Goal: Task Accomplishment & Management: Complete application form

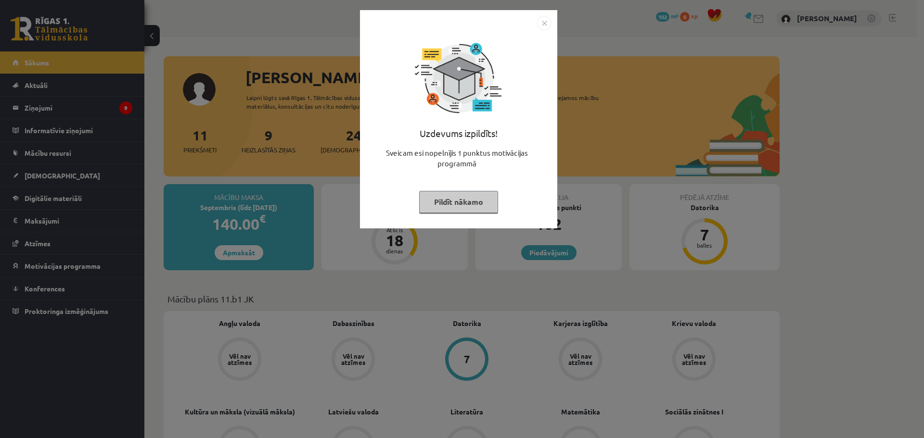
click at [554, 17] on div "Uzdevums izpildīts! Sveicam esi nopelnījis 1 punktus motivācijas programmā Pild…" at bounding box center [458, 119] width 197 height 218
click at [545, 21] on img "Close" at bounding box center [544, 23] width 14 height 14
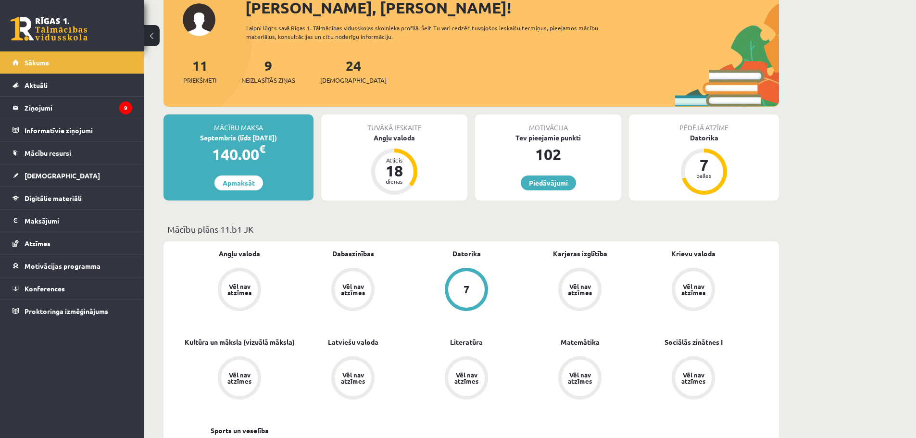
scroll to position [144, 0]
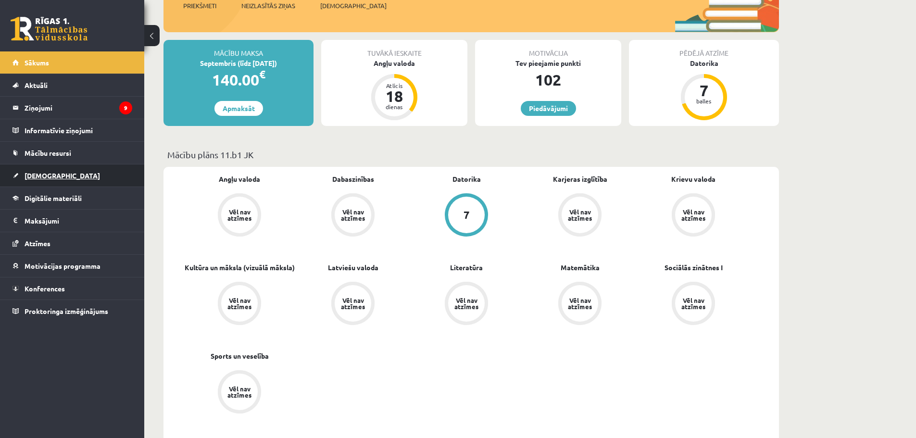
click at [47, 180] on link "[DEMOGRAPHIC_DATA]" at bounding box center [73, 176] width 120 height 22
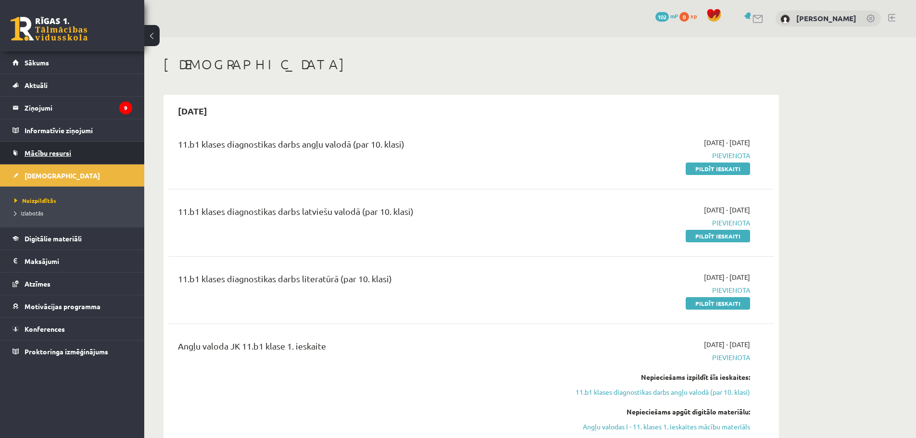
click at [49, 158] on link "Mācību resursi" at bounding box center [73, 153] width 120 height 22
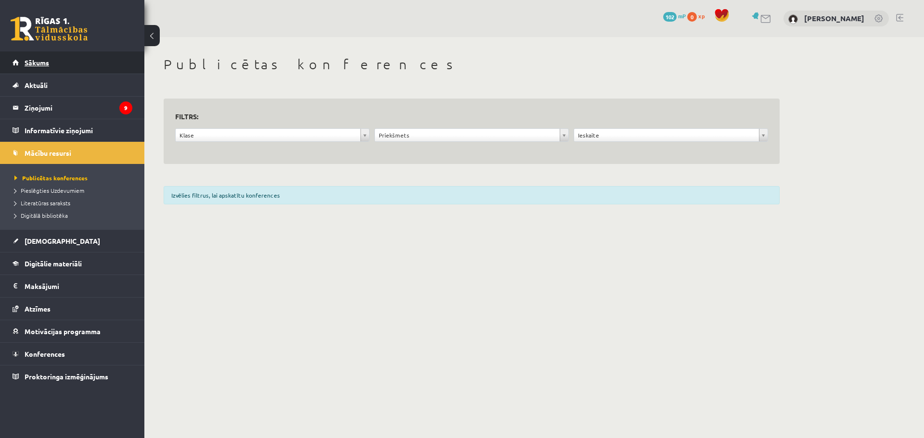
click at [53, 58] on link "Sākums" at bounding box center [73, 62] width 120 height 22
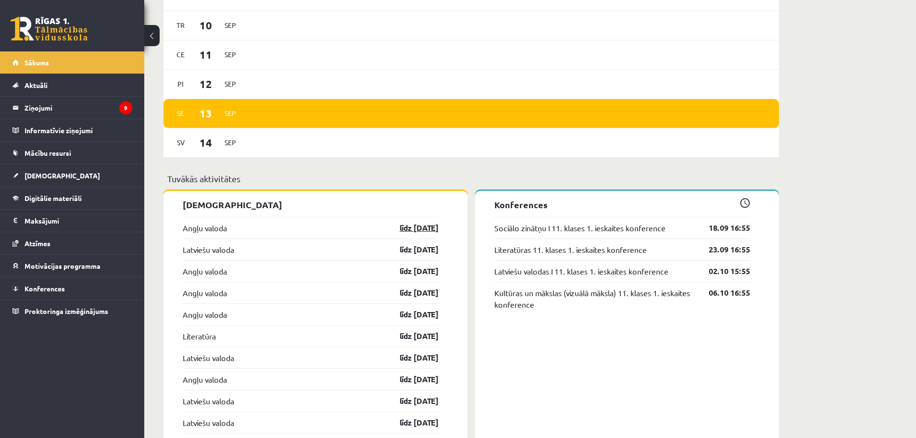
scroll to position [722, 0]
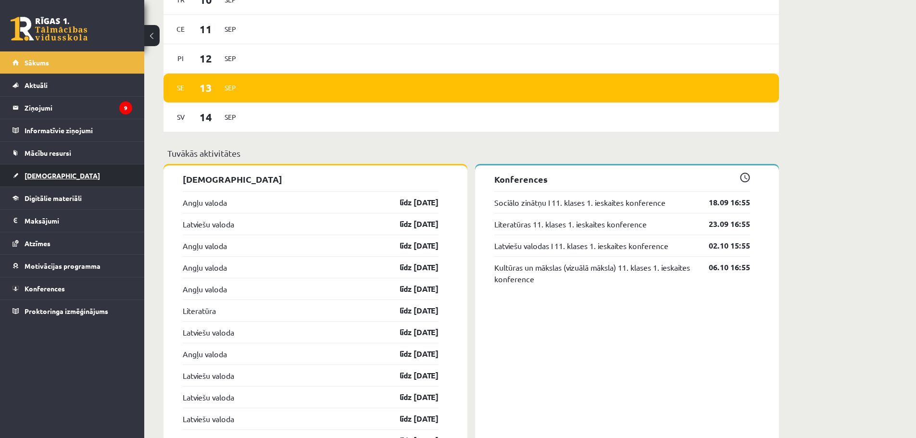
click at [39, 165] on link "[DEMOGRAPHIC_DATA]" at bounding box center [73, 176] width 120 height 22
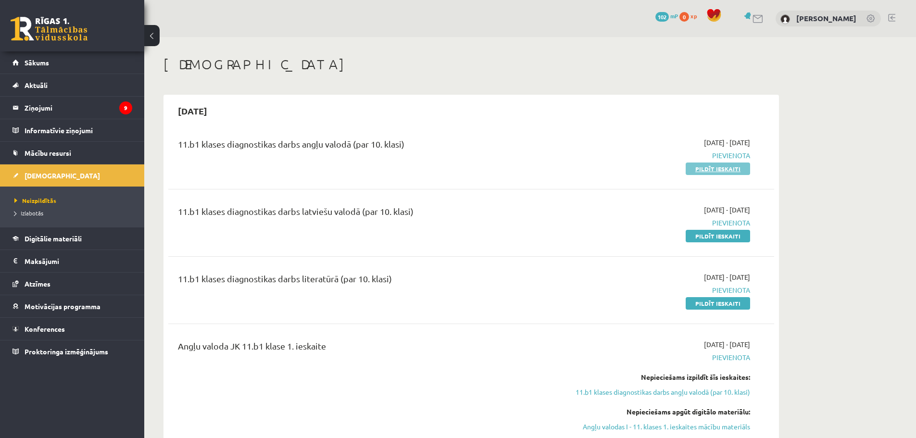
click at [714, 166] on link "Pildīt ieskaiti" at bounding box center [718, 169] width 64 height 13
click at [721, 169] on link "Pildīt ieskaiti" at bounding box center [718, 169] width 64 height 13
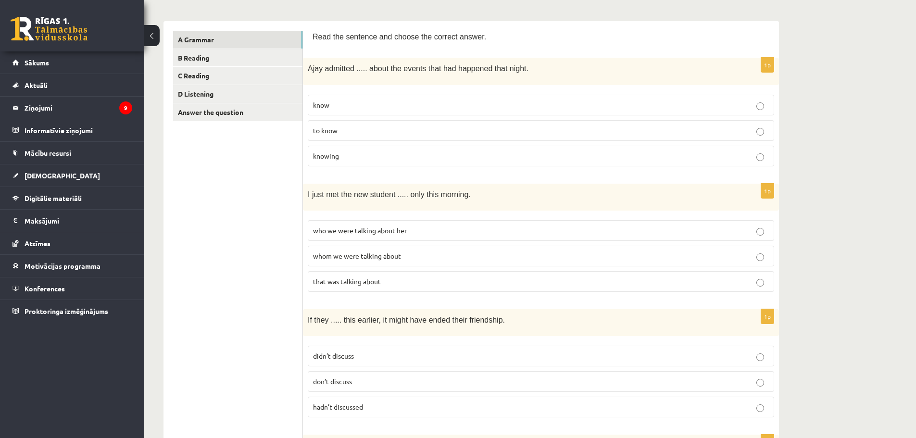
scroll to position [144, 0]
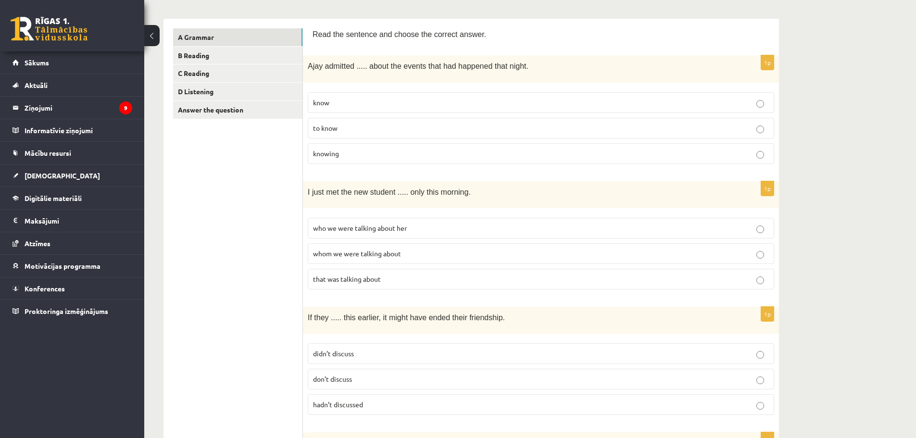
click at [375, 153] on p "knowing" at bounding box center [541, 154] width 456 height 10
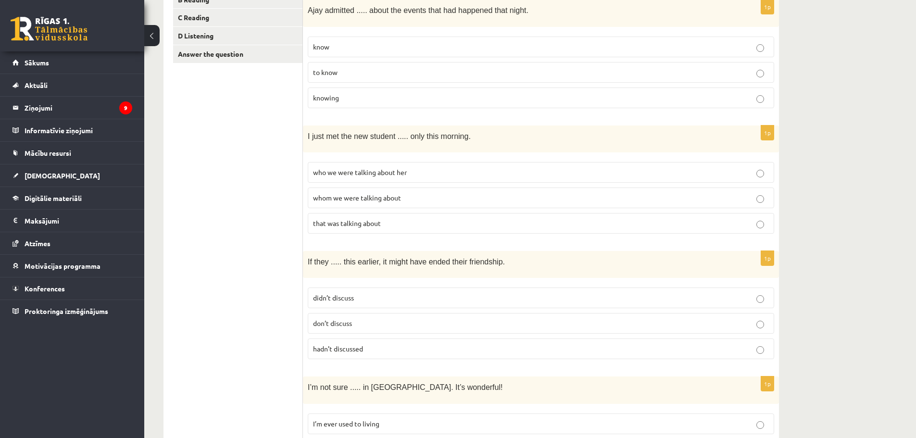
scroll to position [192, 0]
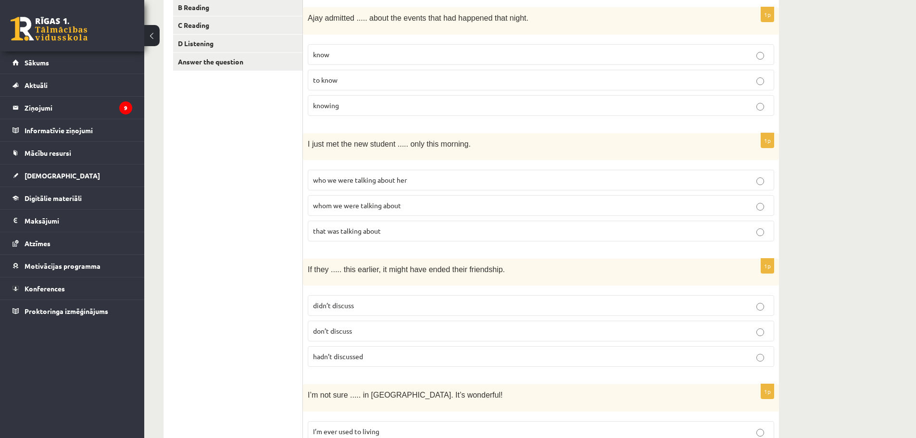
click at [376, 176] on span "who we were talking about her" at bounding box center [360, 180] width 94 height 9
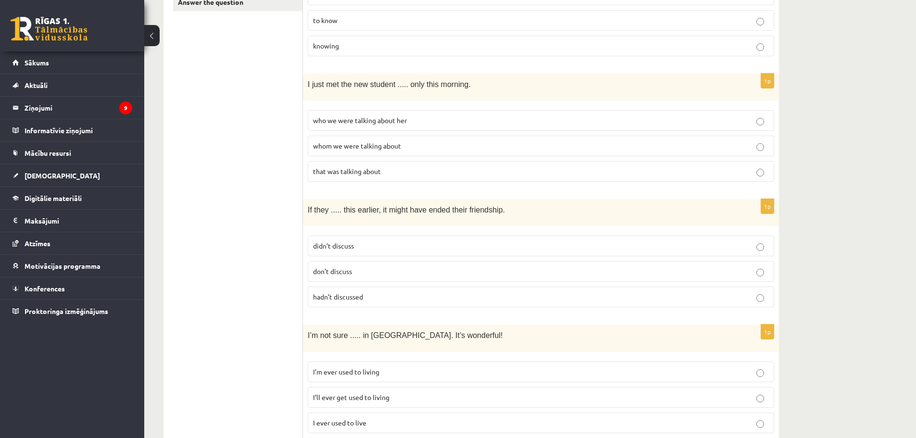
scroll to position [241, 0]
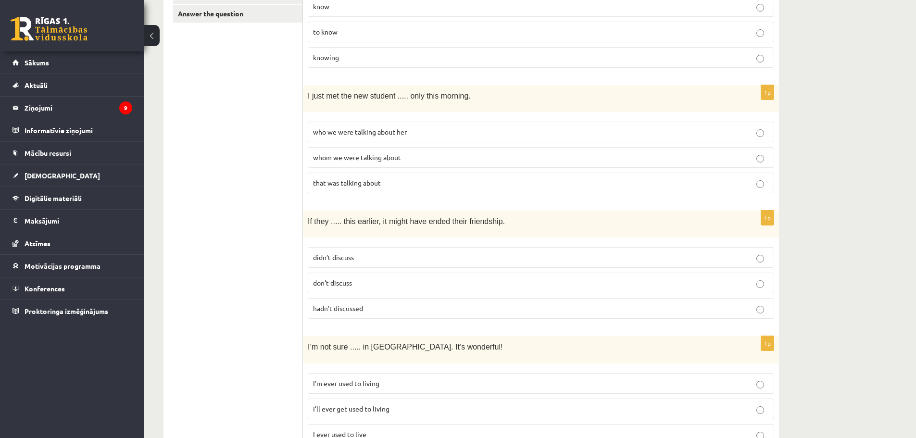
click at [359, 148] on label "whom we were talking about" at bounding box center [541, 157] width 467 height 21
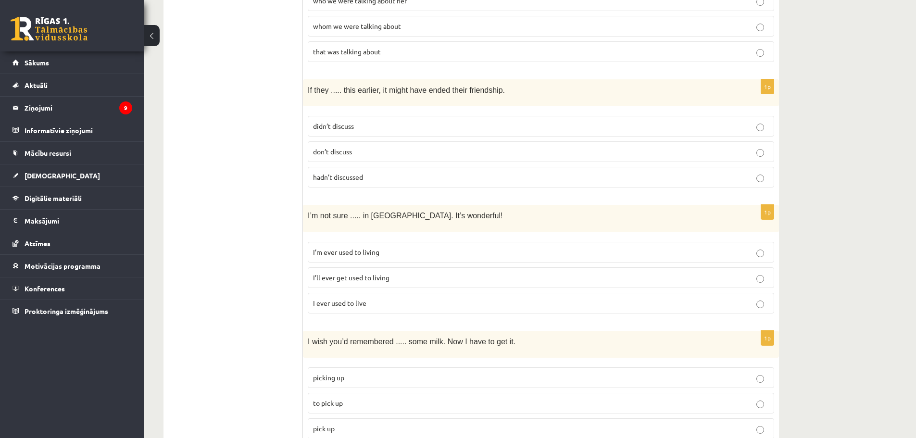
scroll to position [385, 0]
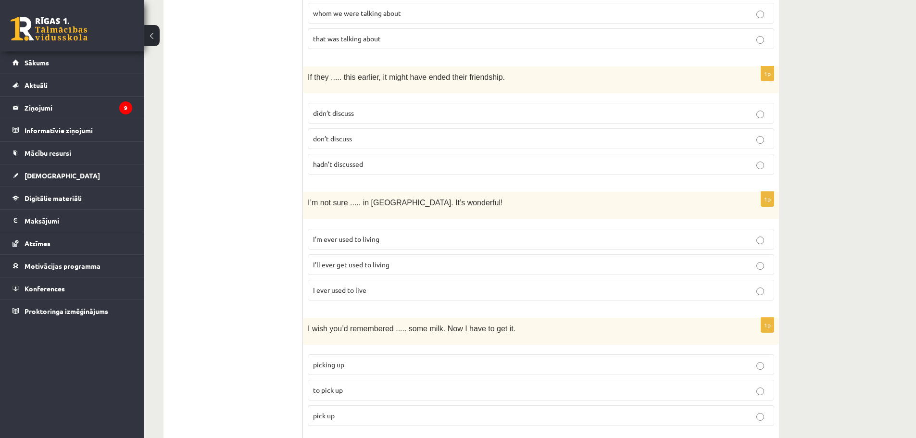
click at [340, 109] on span "didn’t discuss" at bounding box center [333, 113] width 41 height 9
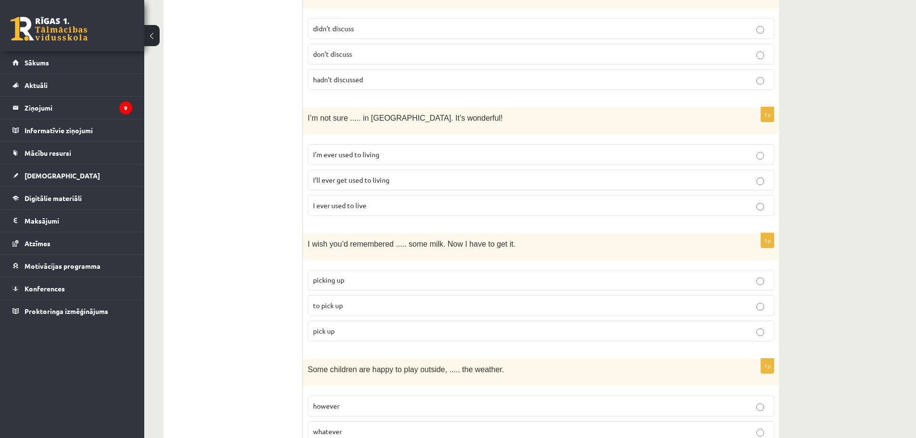
scroll to position [481, 0]
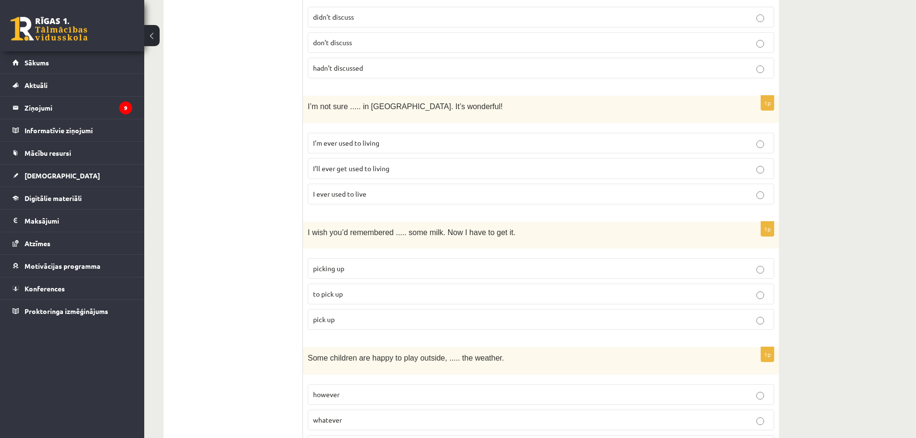
click at [368, 160] on label "I’ll ever get used to living" at bounding box center [541, 168] width 467 height 21
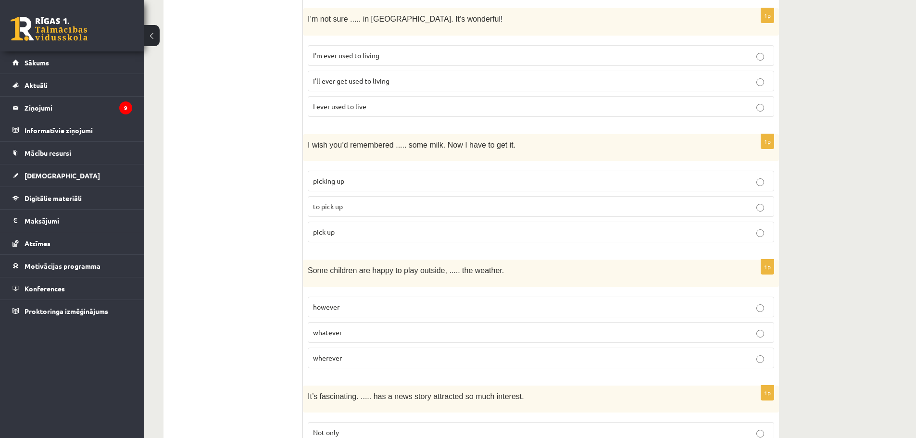
scroll to position [577, 0]
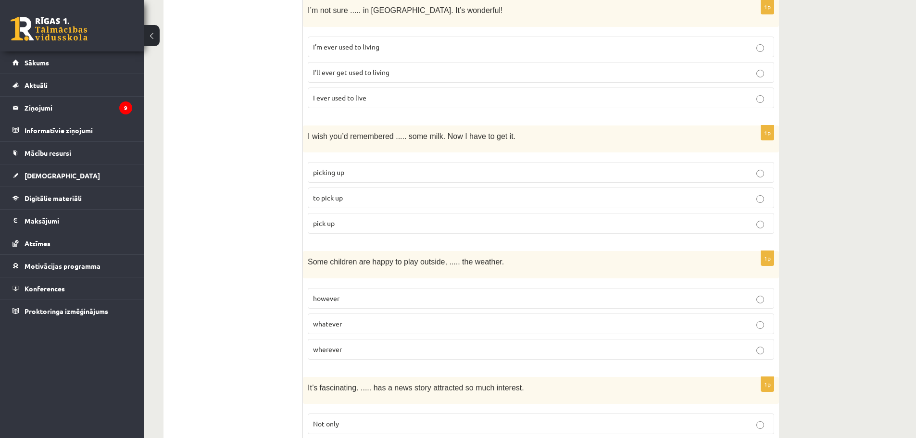
click at [358, 189] on label "to pick up" at bounding box center [541, 198] width 467 height 21
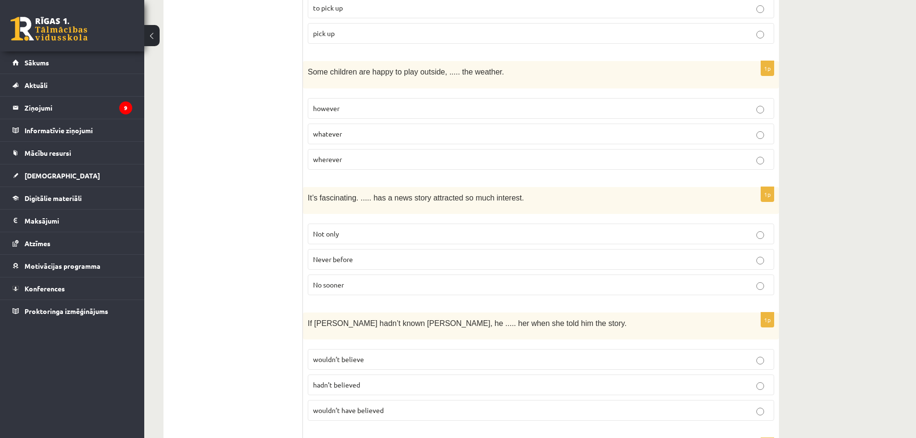
scroll to position [770, 0]
click at [343, 129] on p "whatever" at bounding box center [541, 132] width 456 height 10
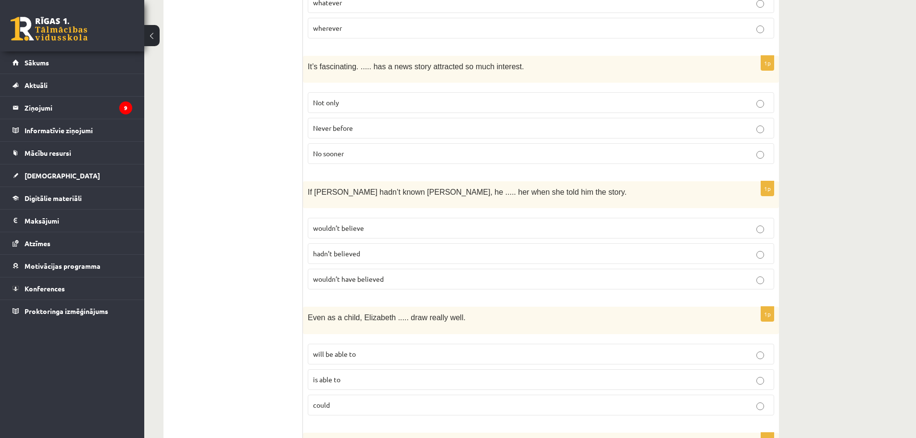
scroll to position [914, 0]
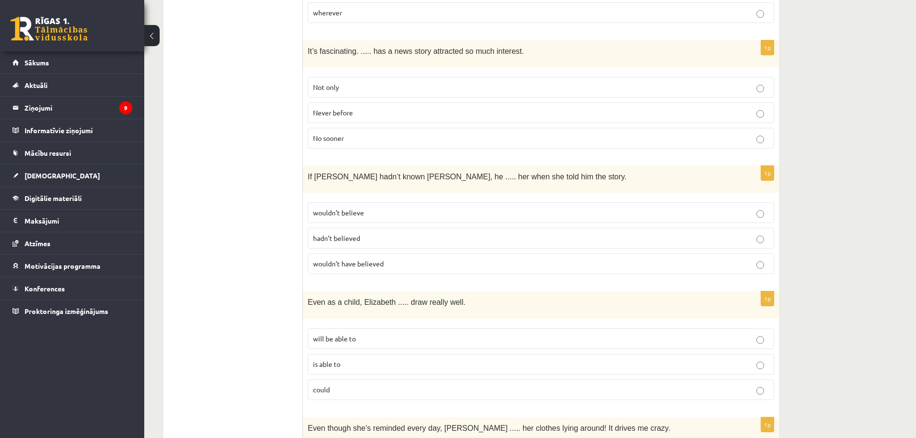
click at [352, 110] on span "Never before" at bounding box center [333, 112] width 40 height 9
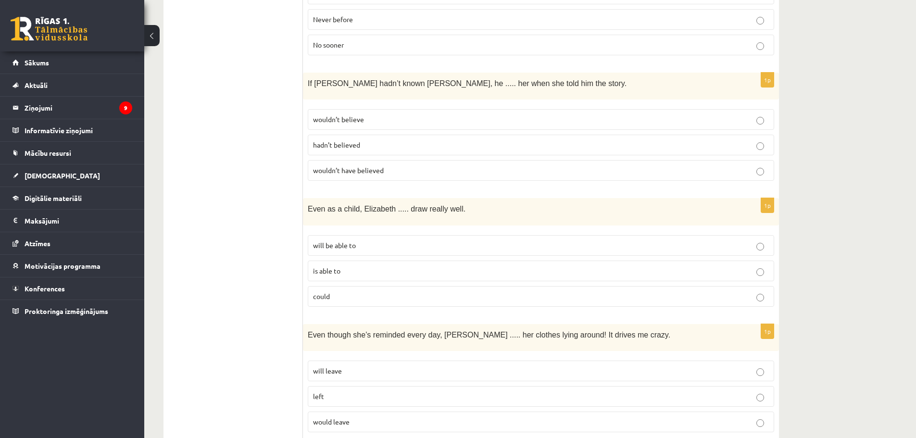
scroll to position [1010, 0]
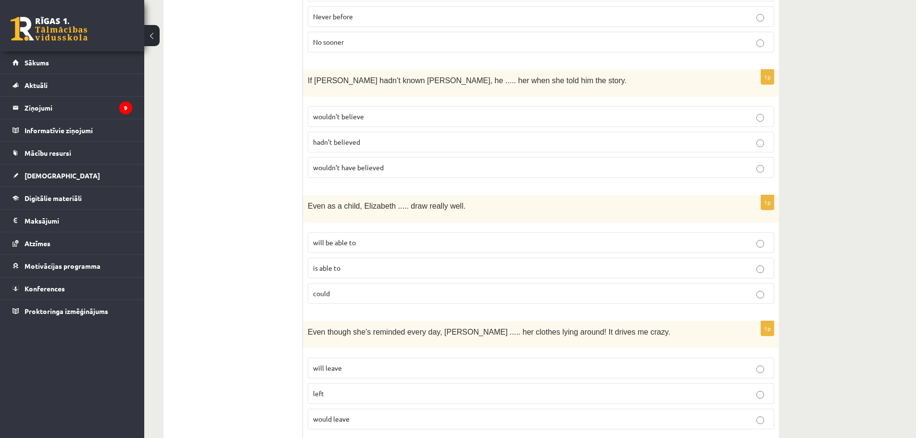
click at [345, 117] on p "wouldn’t believe" at bounding box center [541, 117] width 456 height 10
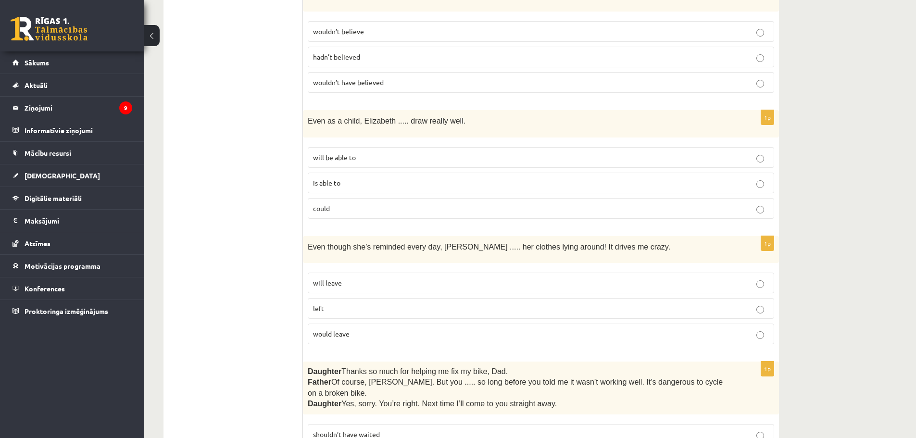
scroll to position [1106, 0]
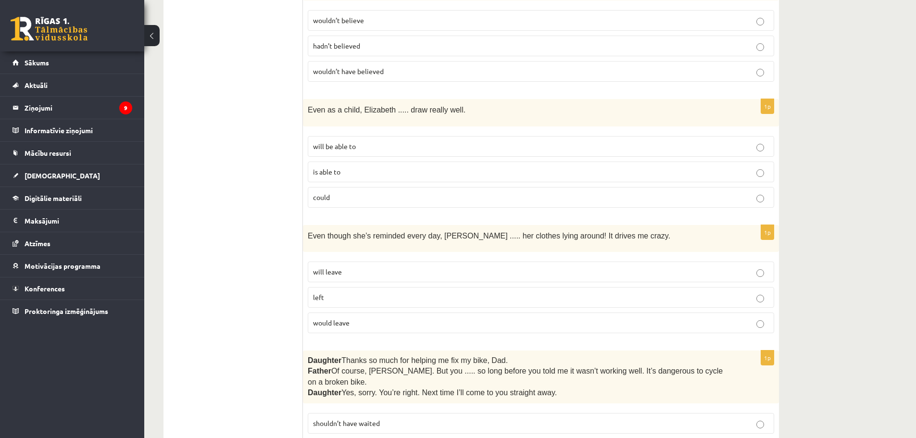
click at [339, 192] on p "could" at bounding box center [541, 197] width 456 height 10
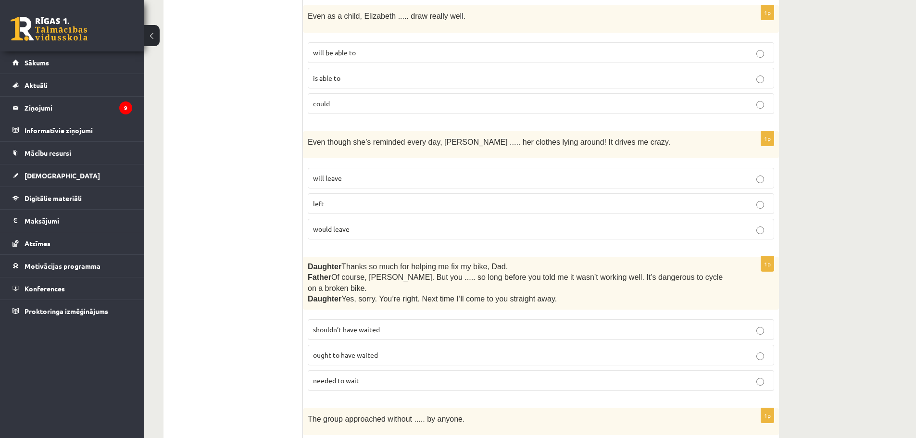
scroll to position [1203, 0]
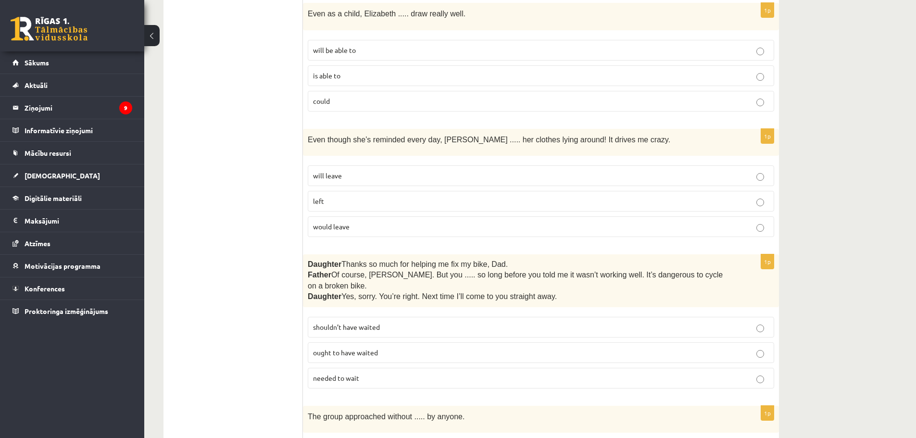
click at [333, 228] on label "would leave" at bounding box center [541, 226] width 467 height 21
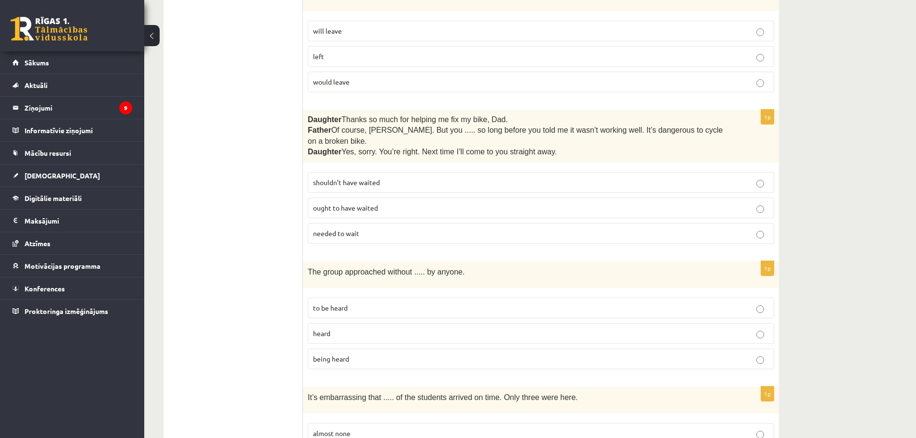
scroll to position [1347, 0]
click at [398, 175] on label "shouldn’t have waited" at bounding box center [541, 183] width 467 height 21
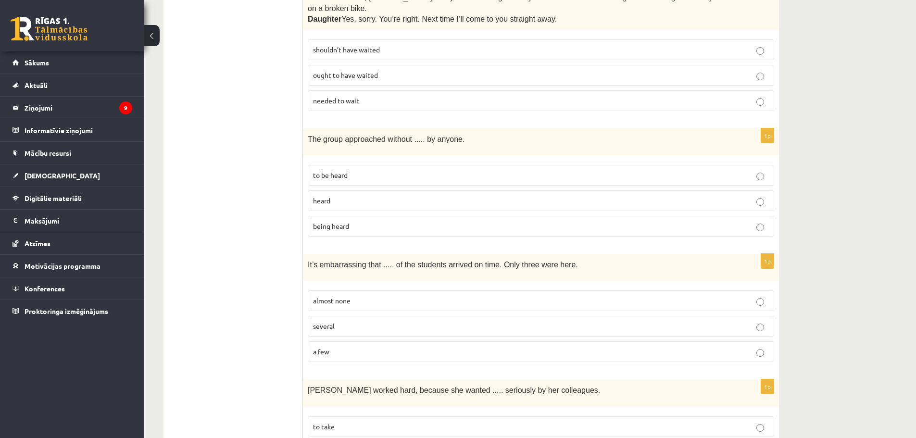
scroll to position [1491, 0]
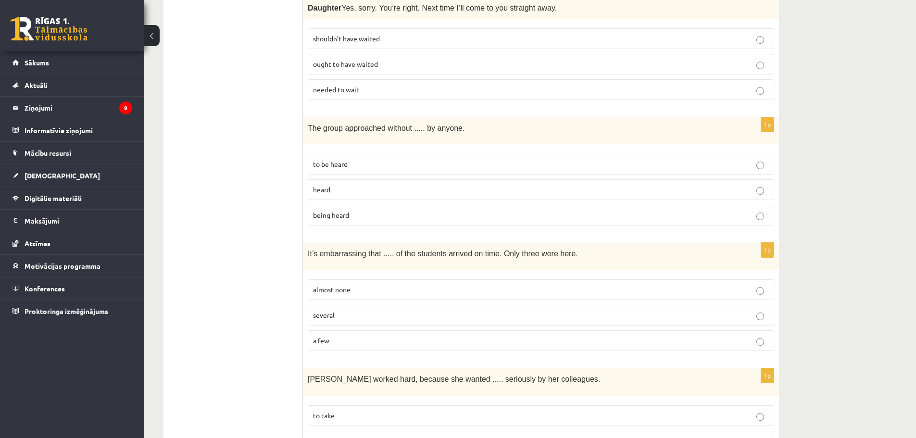
click at [359, 205] on label "being heard" at bounding box center [541, 215] width 467 height 21
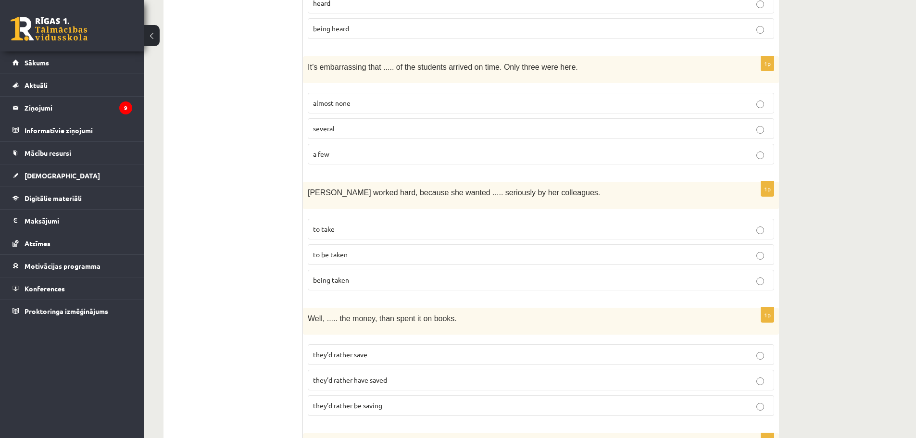
scroll to position [1684, 0]
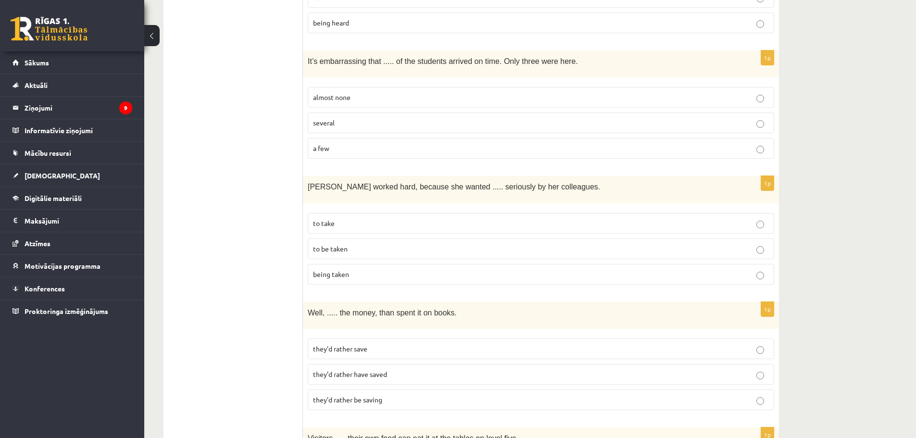
click at [361, 143] on p "a few" at bounding box center [541, 148] width 456 height 10
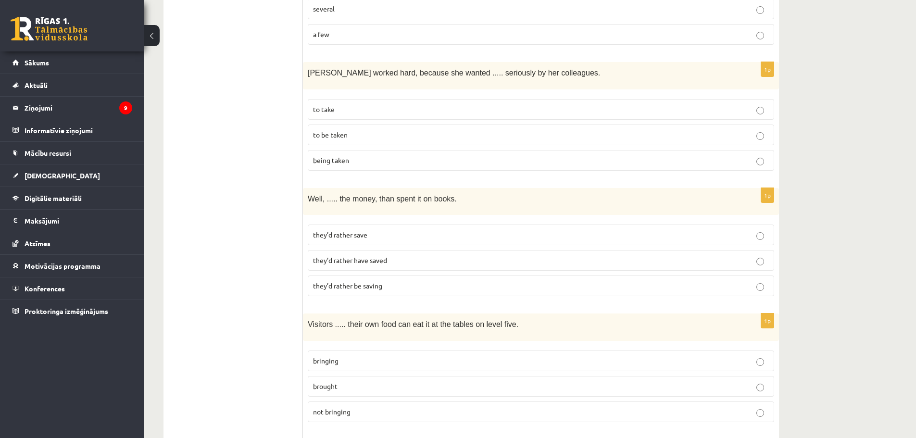
scroll to position [1828, 0]
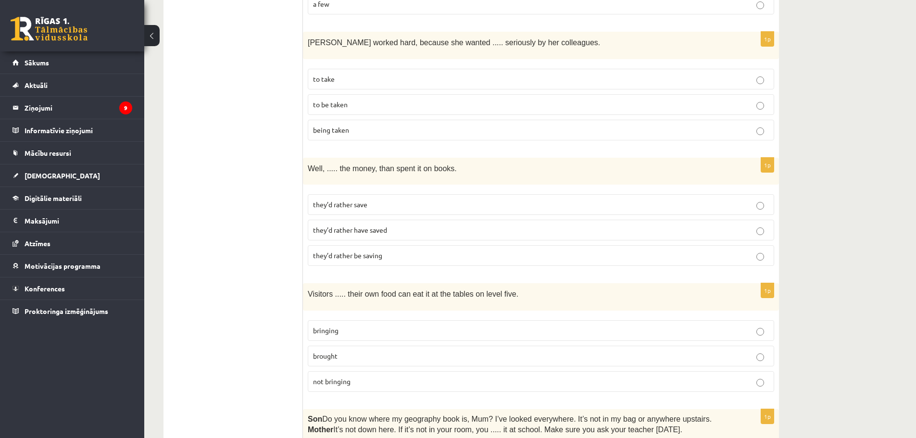
click at [341, 100] on span "to be taken" at bounding box center [330, 104] width 35 height 9
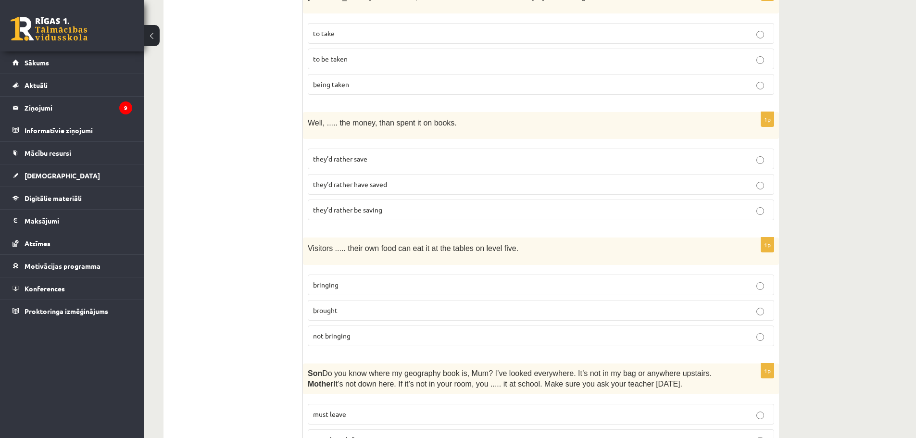
scroll to position [1876, 0]
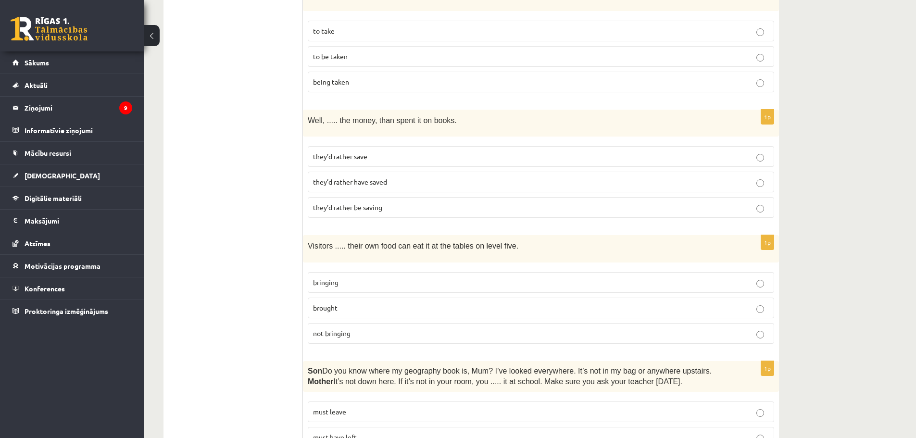
click at [346, 178] on span "they’d rather have saved" at bounding box center [350, 182] width 74 height 9
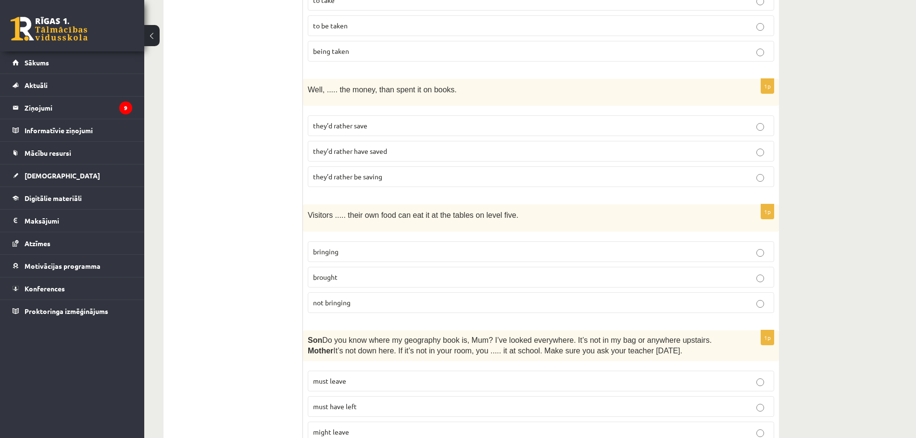
scroll to position [2020, 0]
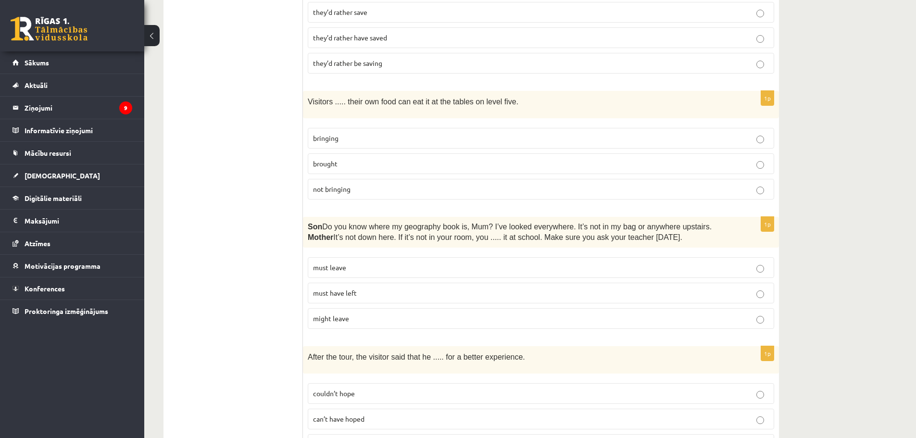
click at [354, 128] on label "bringing" at bounding box center [541, 138] width 467 height 21
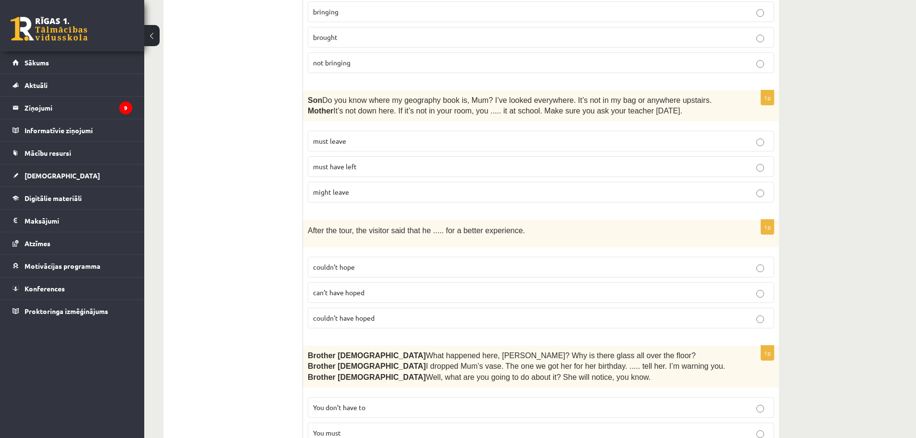
scroll to position [2165, 0]
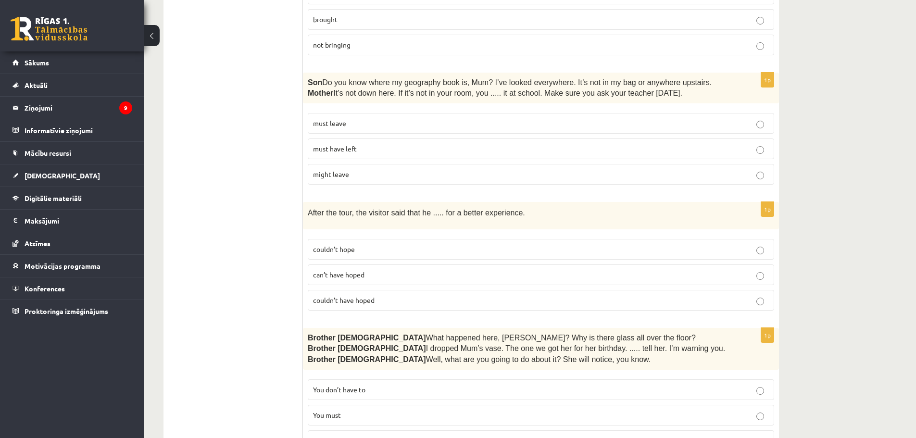
click at [338, 144] on p "must have left" at bounding box center [541, 149] width 456 height 10
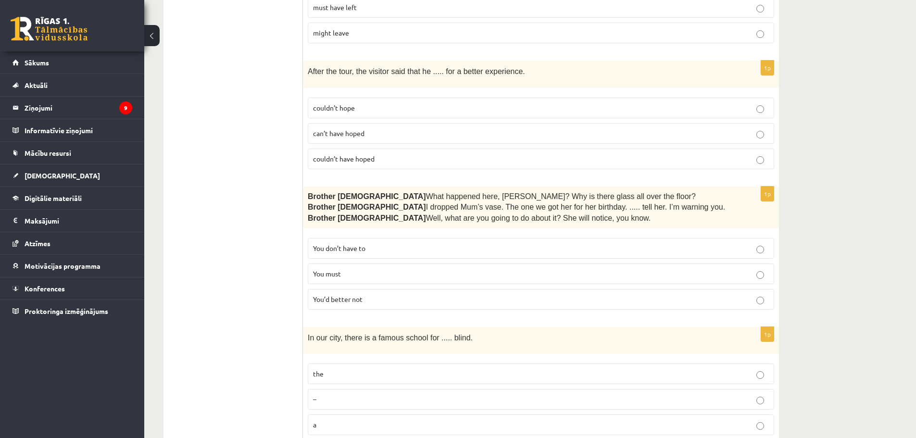
scroll to position [2309, 0]
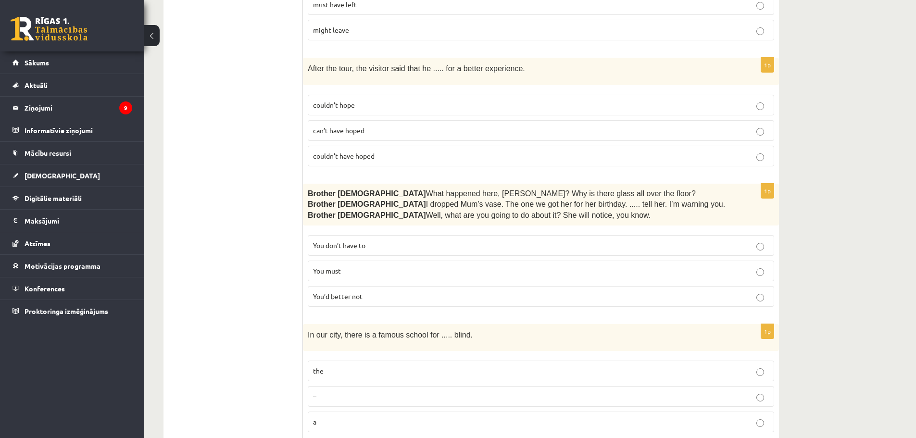
click at [353, 152] on span "couldn’t have hoped" at bounding box center [344, 156] width 62 height 9
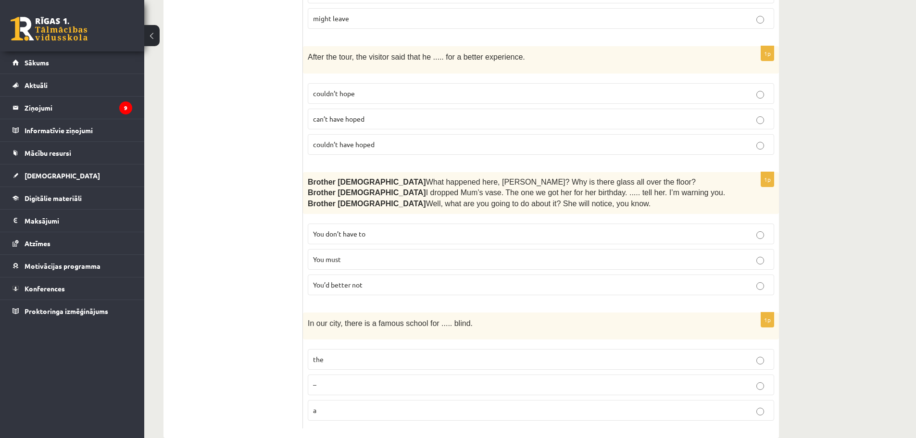
scroll to position [2321, 0]
click at [354, 280] on span "You’d better not" at bounding box center [338, 284] width 50 height 9
click at [331, 354] on p "the" at bounding box center [541, 359] width 456 height 10
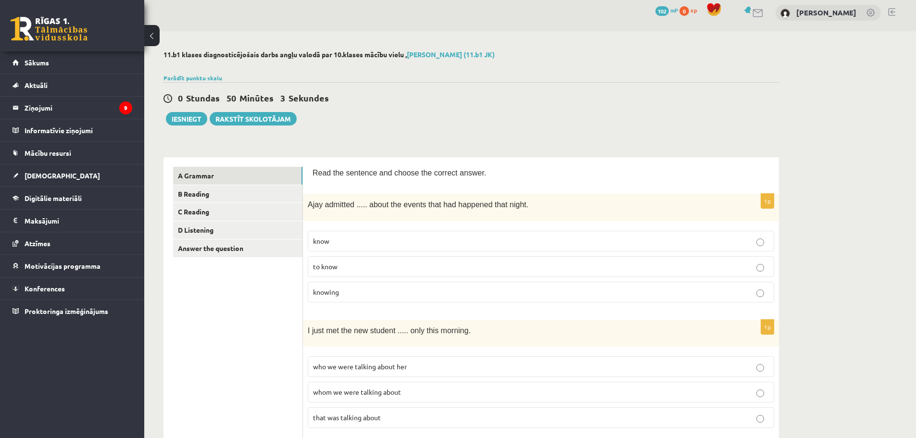
scroll to position [0, 0]
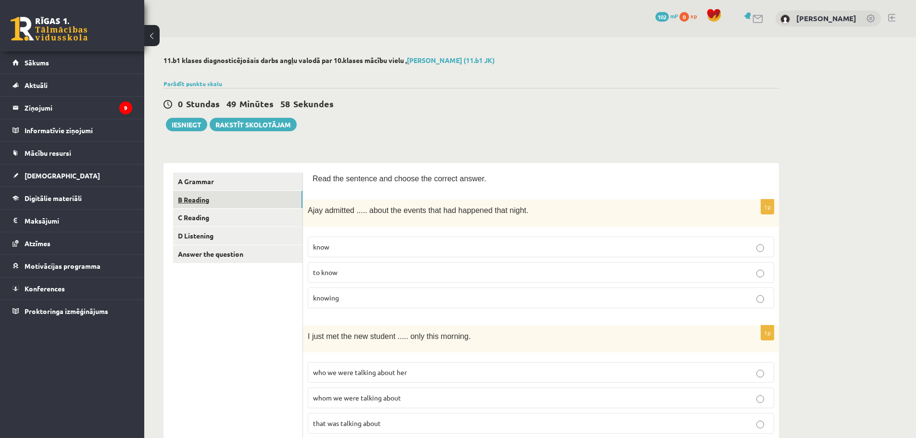
click at [229, 201] on link "B Reading" at bounding box center [237, 200] width 129 height 18
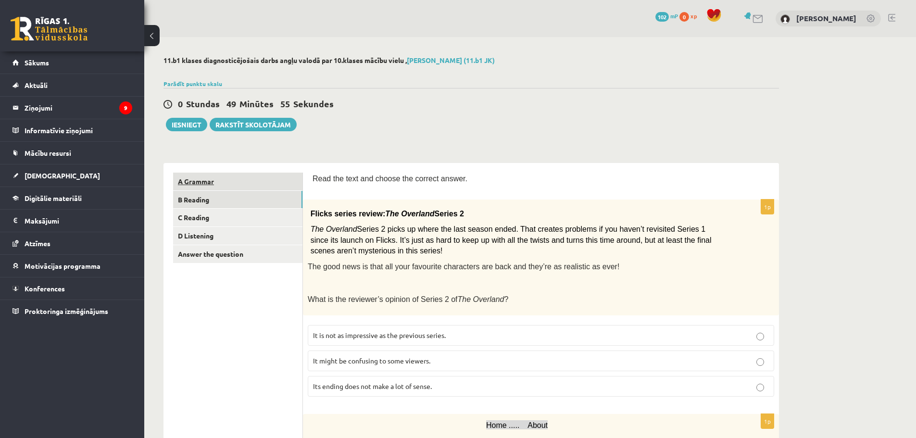
click at [235, 183] on link "A Grammar" at bounding box center [237, 182] width 129 height 18
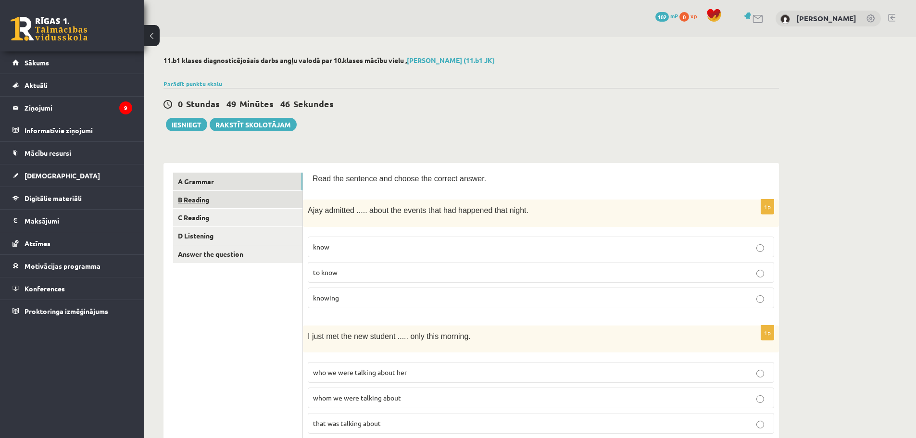
click at [197, 202] on link "B Reading" at bounding box center [237, 200] width 129 height 18
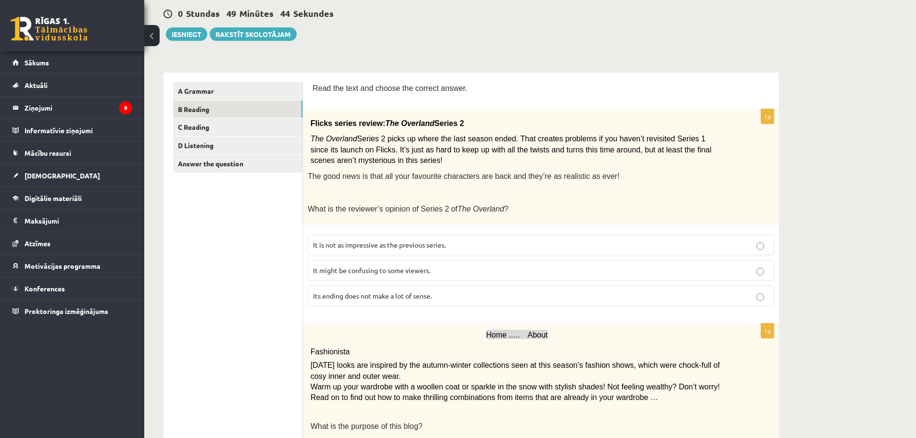
scroll to position [96, 0]
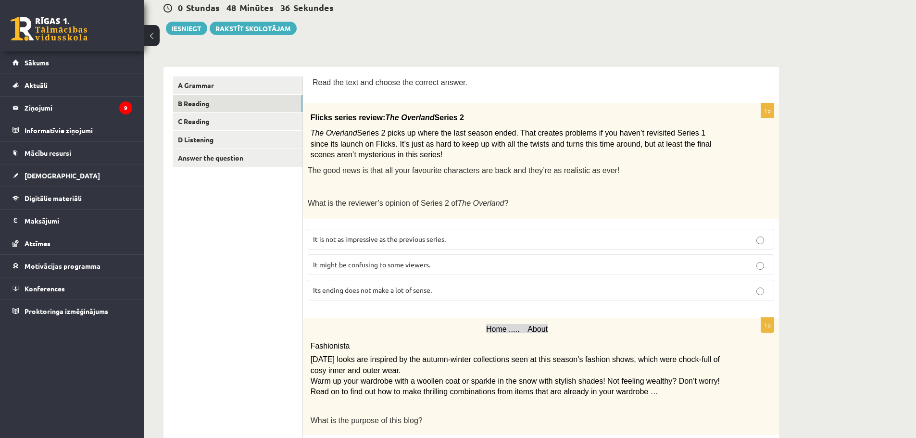
click at [332, 262] on span "It might be confusing to some viewers." at bounding box center [371, 264] width 117 height 9
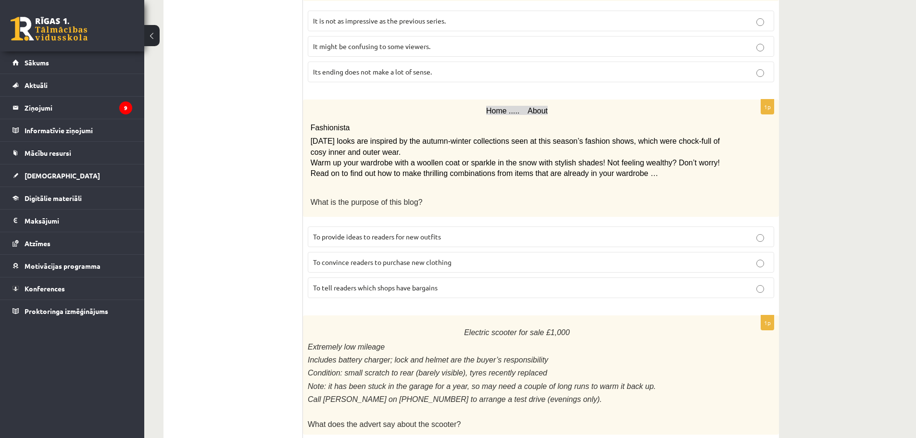
scroll to position [337, 0]
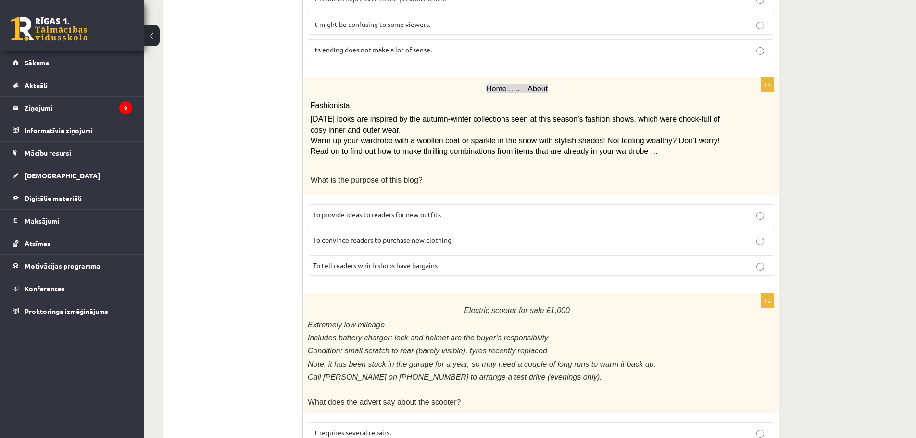
click at [351, 210] on span "To provide ideas to readers for new outfits" at bounding box center [377, 214] width 128 height 9
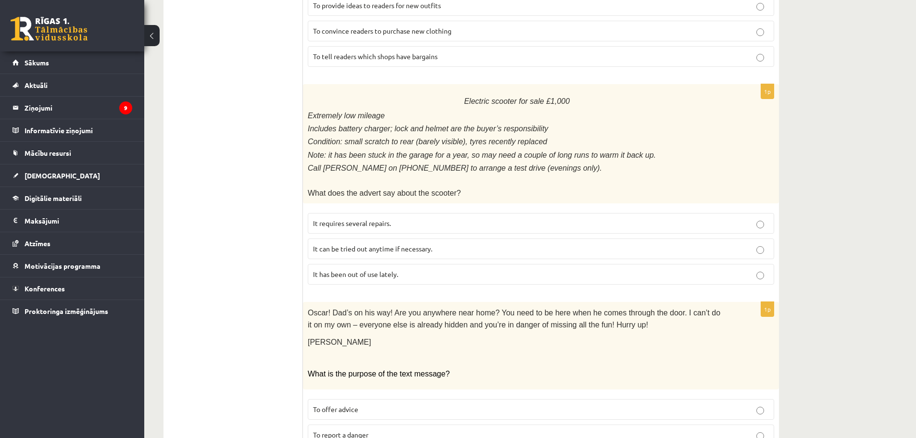
scroll to position [529, 0]
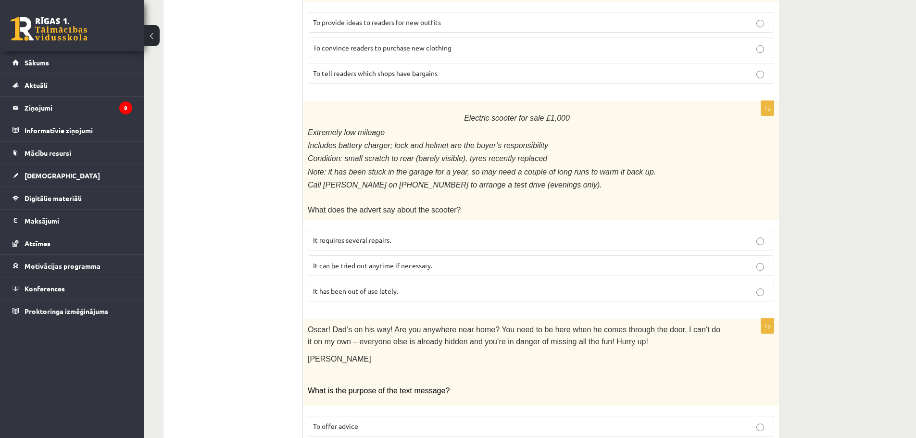
click at [766, 281] on label "It has been out of use lately." at bounding box center [541, 291] width 467 height 21
click at [762, 255] on label "It can be tried out anytime if necessary." at bounding box center [541, 265] width 467 height 21
click at [401, 286] on p "It has been out of use lately." at bounding box center [541, 291] width 456 height 10
click at [392, 261] on span "It can be tried out anytime if necessary." at bounding box center [372, 265] width 119 height 9
click at [364, 287] on span "It has been out of use lately." at bounding box center [355, 291] width 85 height 9
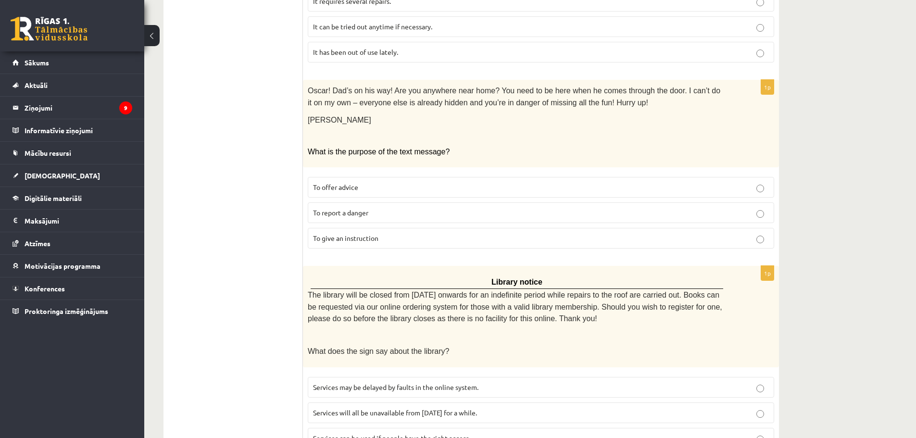
scroll to position [770, 0]
click at [376, 232] on span "To give an instruction" at bounding box center [345, 236] width 65 height 9
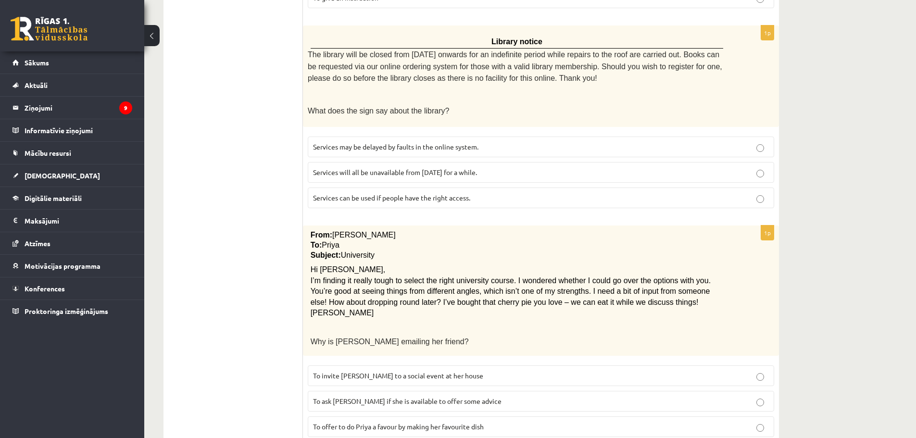
scroll to position [1010, 0]
click at [378, 192] on span "Services can be used if people have the right access." at bounding box center [391, 196] width 157 height 9
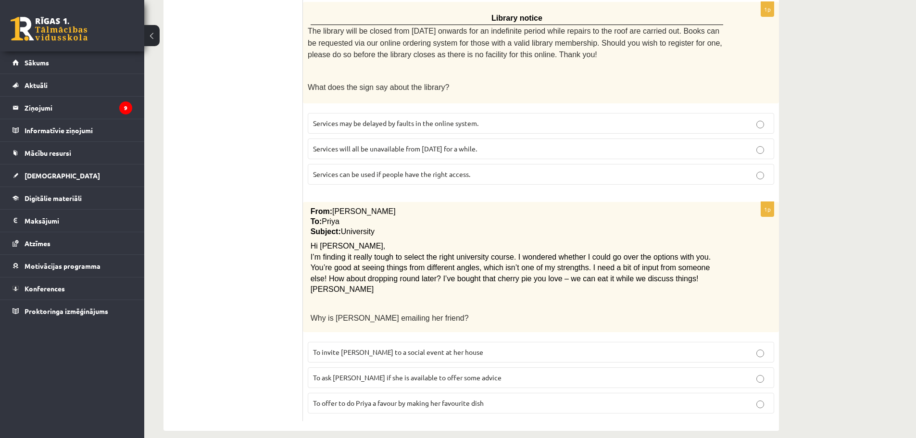
scroll to position [1033, 0]
click at [376, 373] on span "To ask Priya if she is available to offer some advice" at bounding box center [407, 377] width 189 height 9
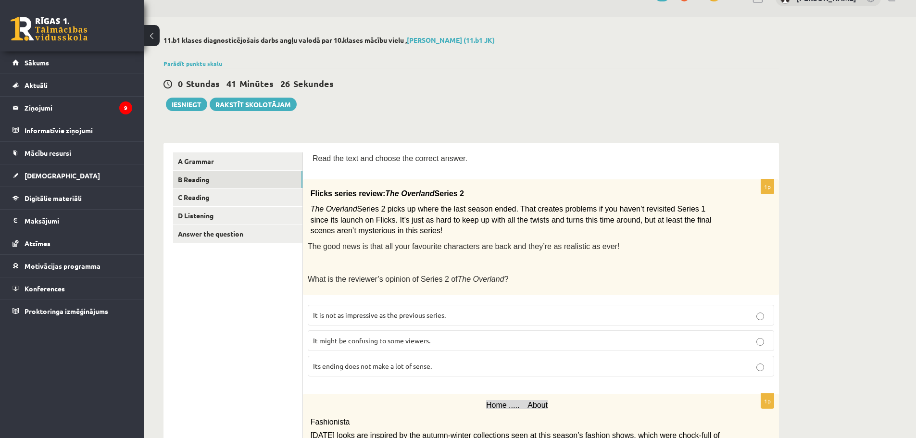
scroll to position [0, 0]
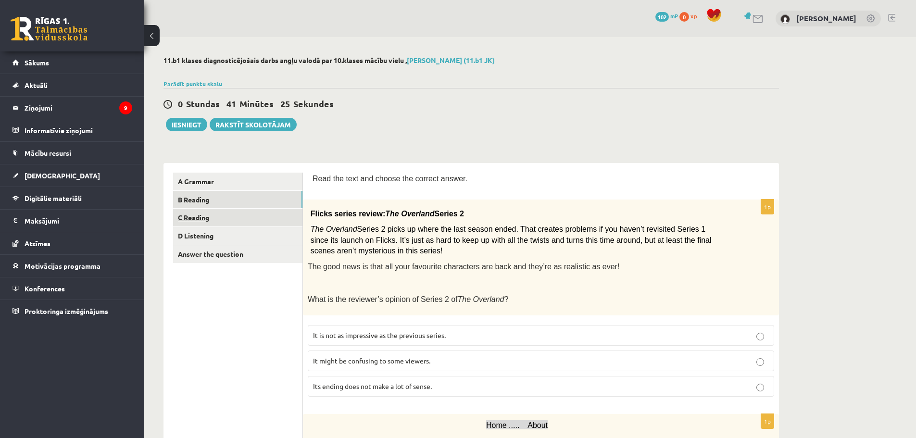
click at [194, 221] on link "C Reading" at bounding box center [237, 218] width 129 height 18
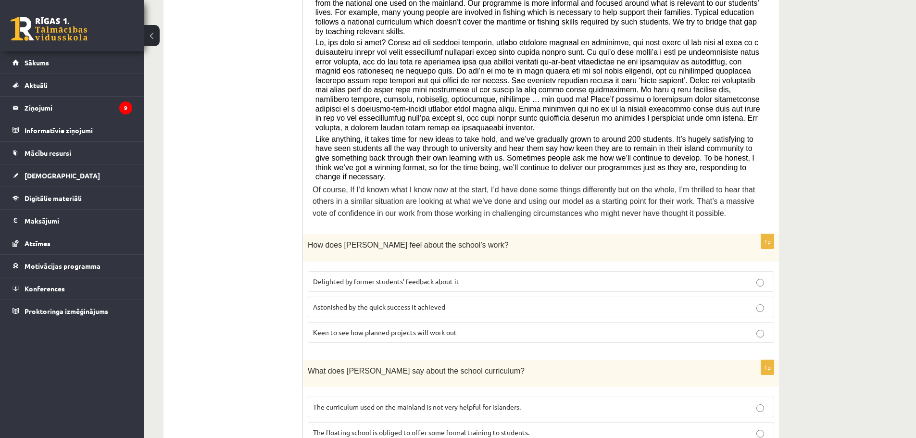
scroll to position [289, 0]
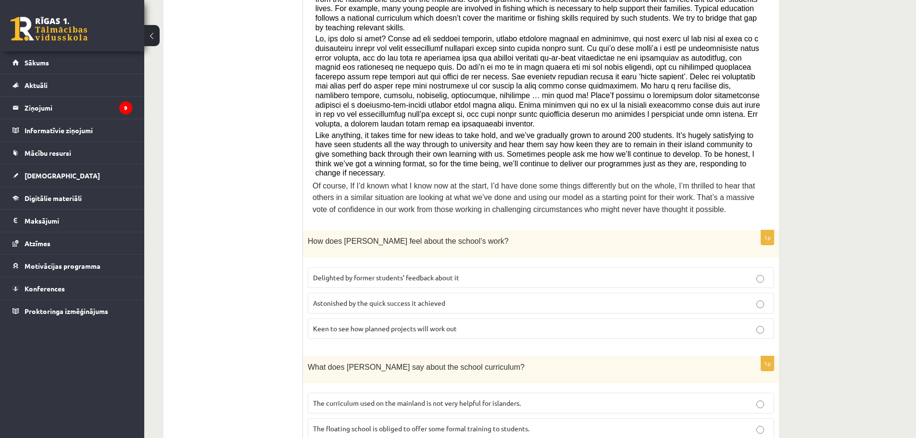
click at [358, 299] on span "Astonished by the quick success it achieved" at bounding box center [379, 303] width 132 height 9
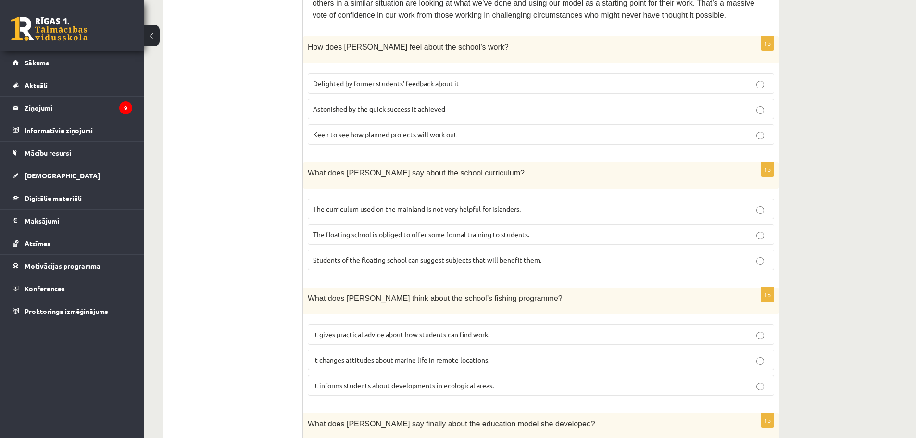
scroll to position [485, 0]
click at [349, 203] on span "The curriculum used on the mainland is not very helpful for islanders." at bounding box center [417, 207] width 208 height 9
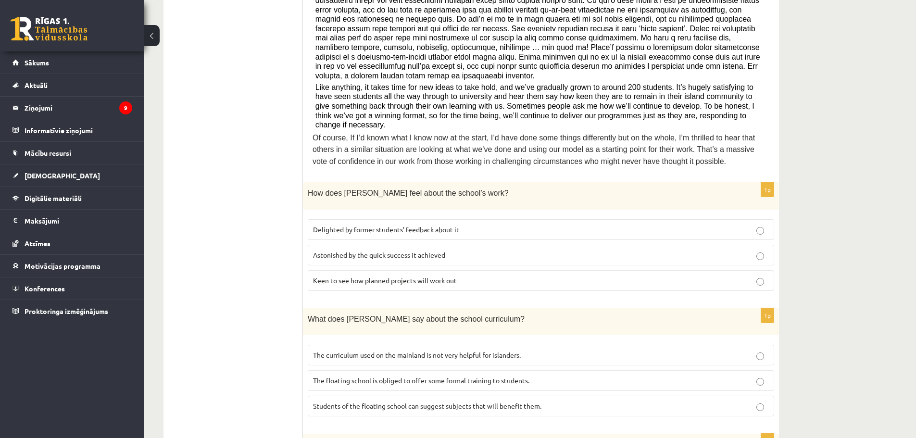
scroll to position [341, 0]
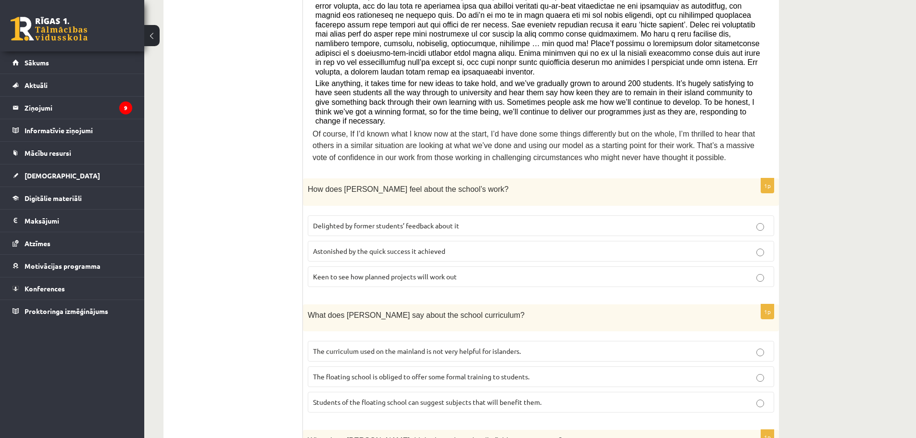
click at [425, 221] on span "Delighted by former students’ feedback about it" at bounding box center [386, 225] width 146 height 9
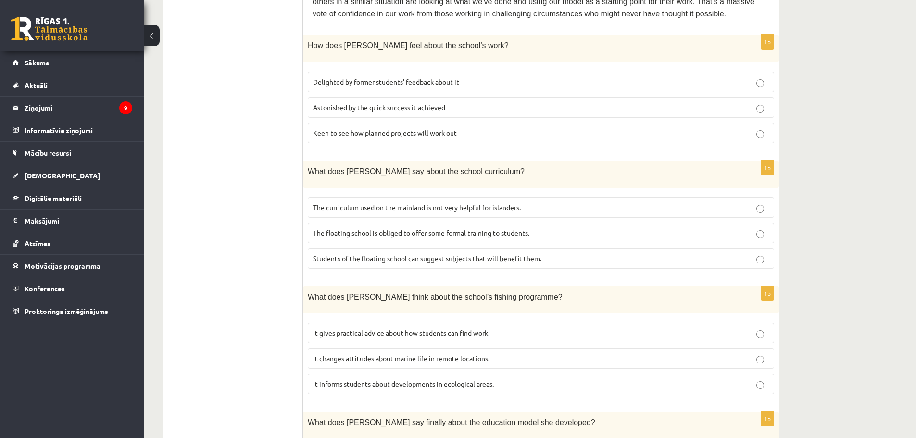
scroll to position [485, 0]
click at [462, 379] on span "It informs students about developments in ecological areas." at bounding box center [403, 383] width 181 height 9
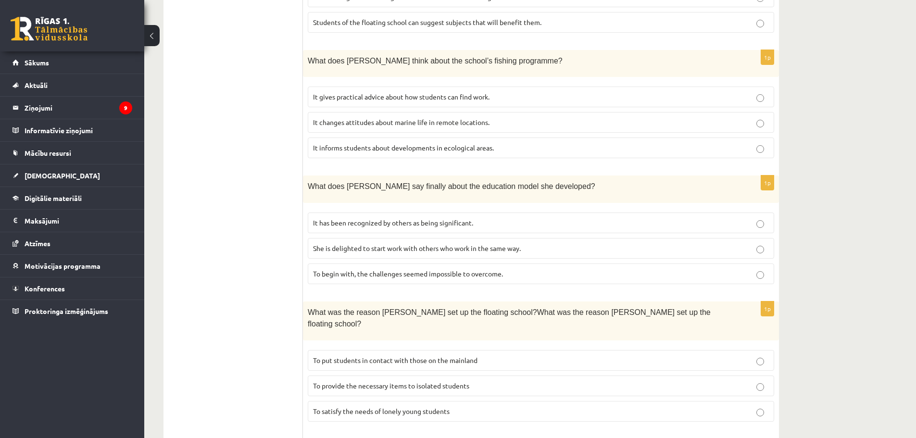
scroll to position [725, 0]
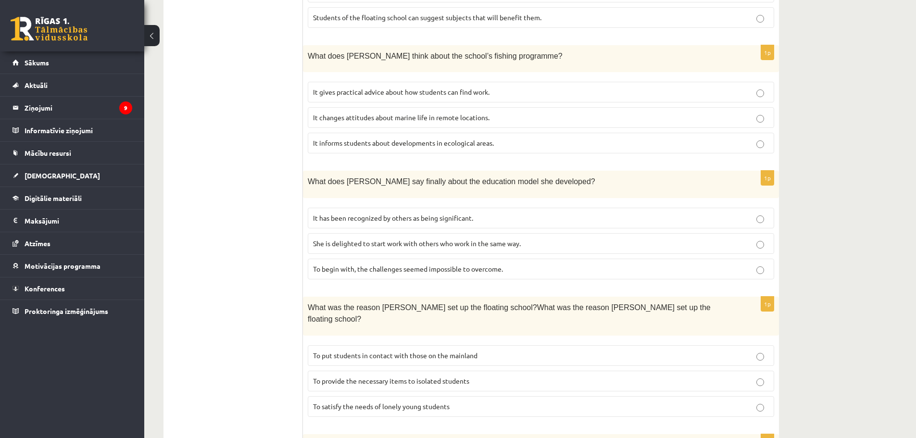
click at [428, 214] on span "It has been recognized by others as being significant." at bounding box center [393, 218] width 160 height 9
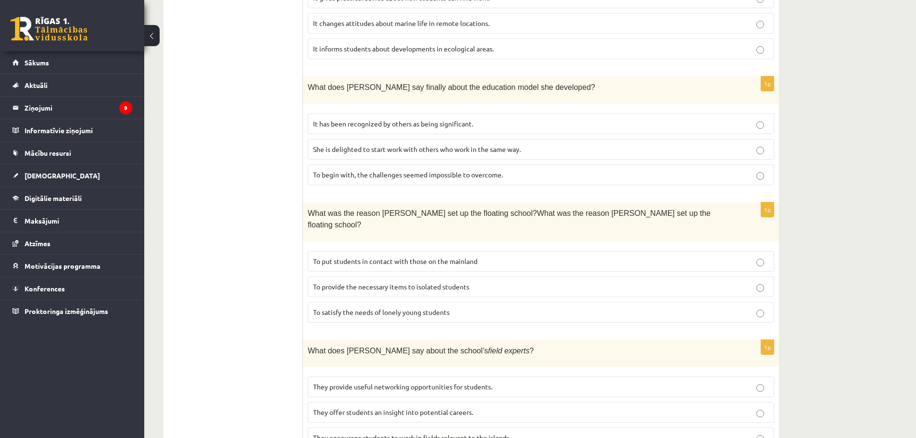
scroll to position [822, 0]
click at [477, 280] on p "To provide the necessary items to isolated students" at bounding box center [541, 285] width 456 height 10
click at [421, 400] on label "They offer students an insight into potential careers." at bounding box center [541, 410] width 467 height 21
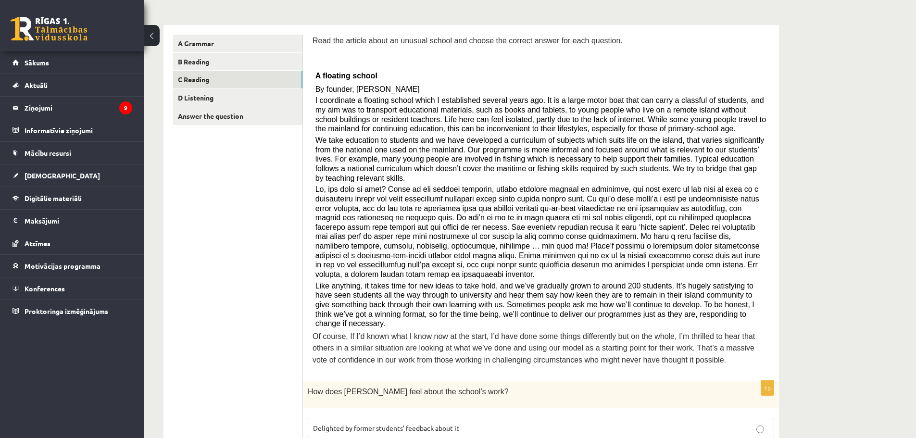
scroll to position [0, 0]
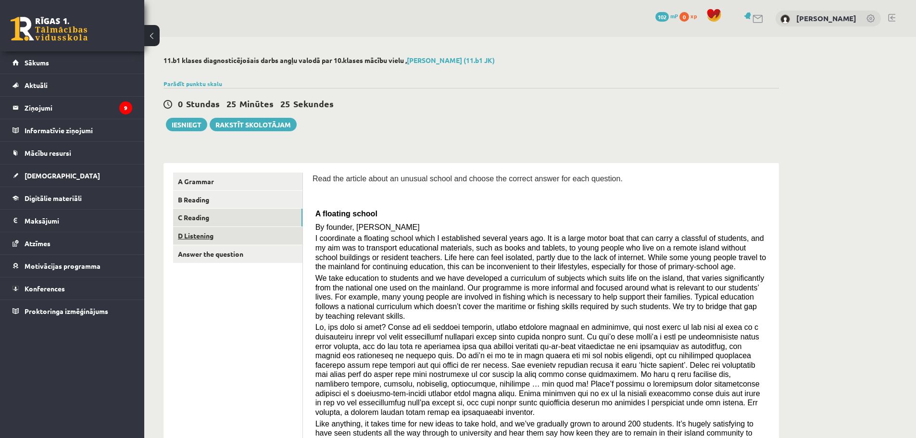
click at [196, 232] on link "D Listening" at bounding box center [237, 236] width 129 height 18
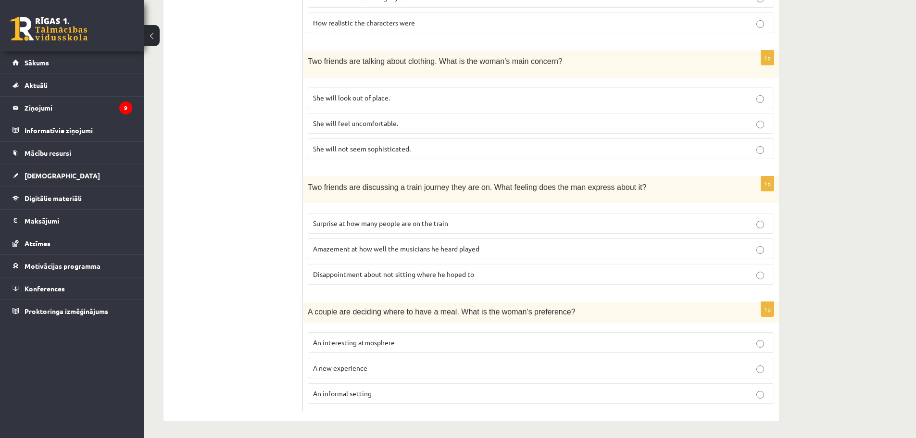
scroll to position [558, 0]
click at [368, 395] on p "An informal setting" at bounding box center [541, 393] width 456 height 10
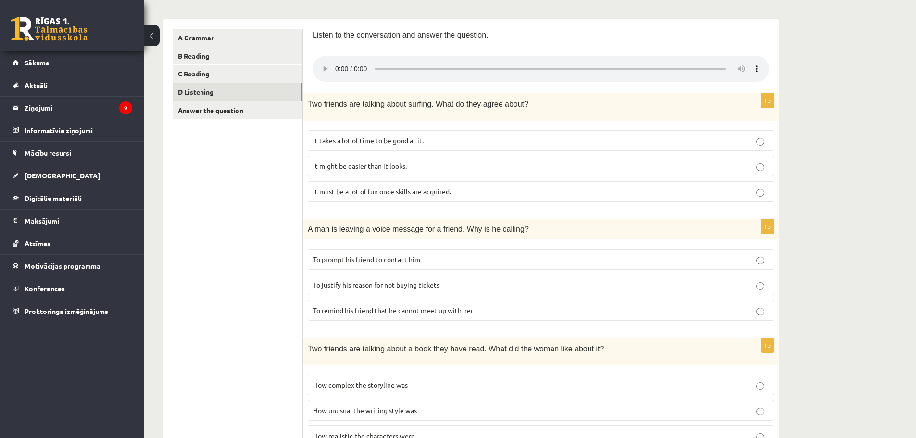
scroll to position [144, 0]
click at [366, 138] on span "It takes a lot of time to be good at it." at bounding box center [368, 140] width 111 height 9
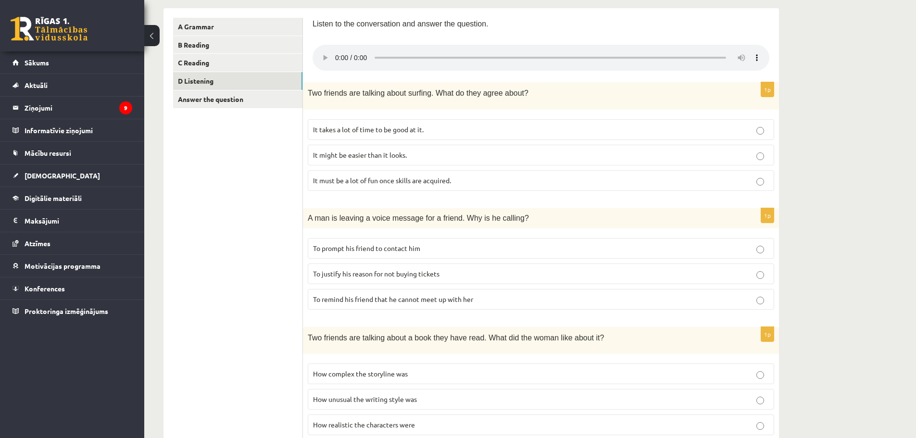
scroll to position [125, 0]
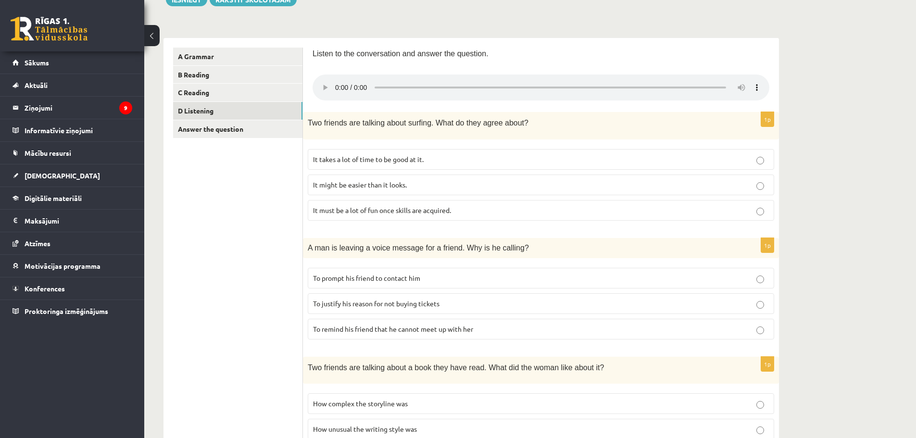
click at [336, 270] on label "To prompt his friend to contact him" at bounding box center [541, 278] width 467 height 21
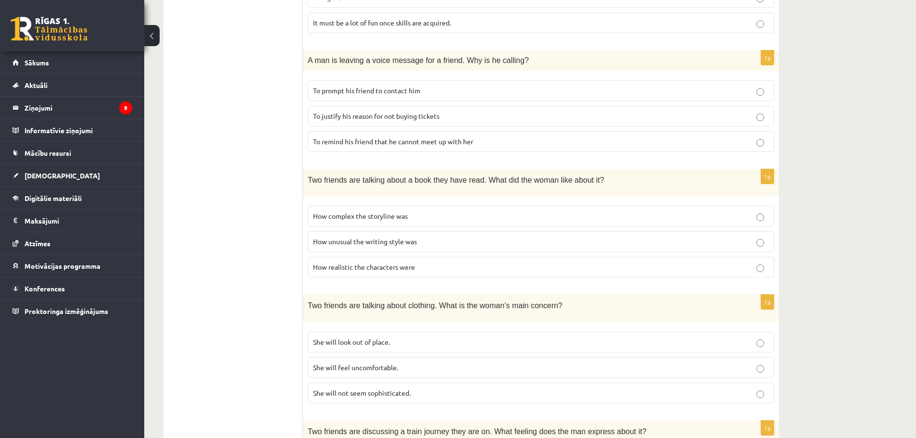
scroll to position [318, 0]
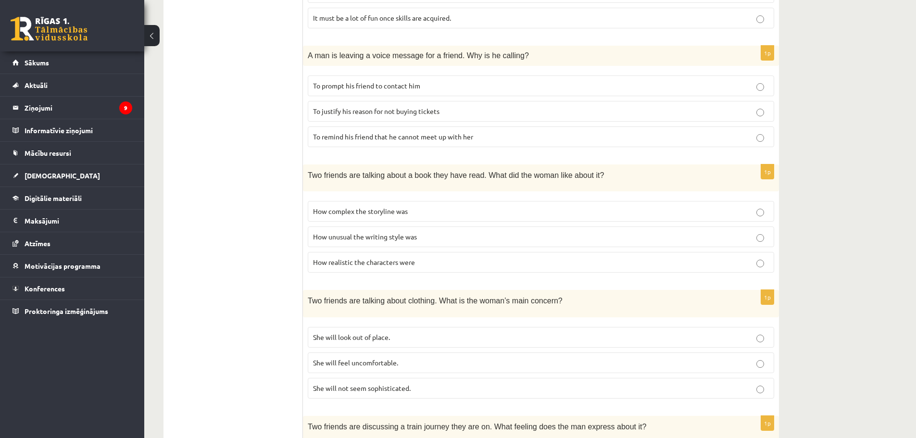
click at [330, 264] on span "How realistic the characters were" at bounding box center [364, 262] width 102 height 9
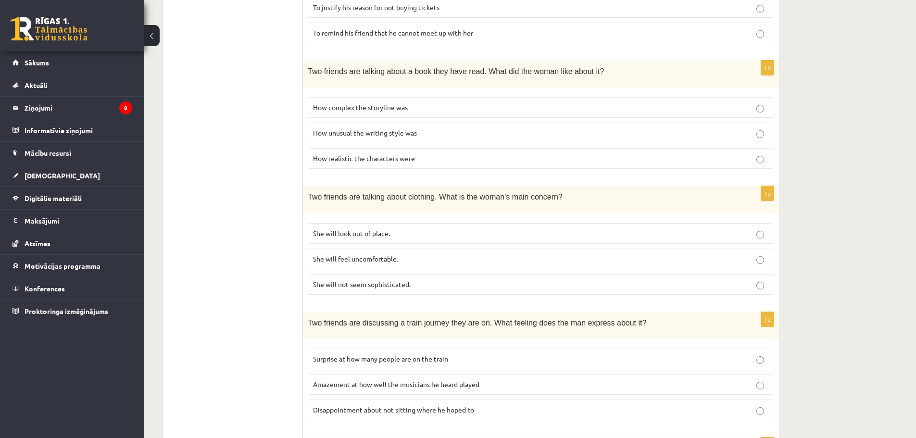
scroll to position [433, 0]
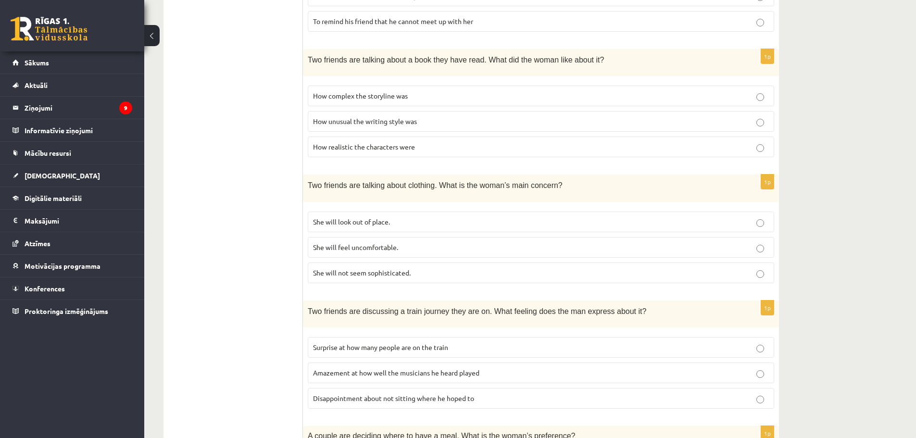
click at [327, 219] on span "She will look out of place." at bounding box center [351, 221] width 77 height 9
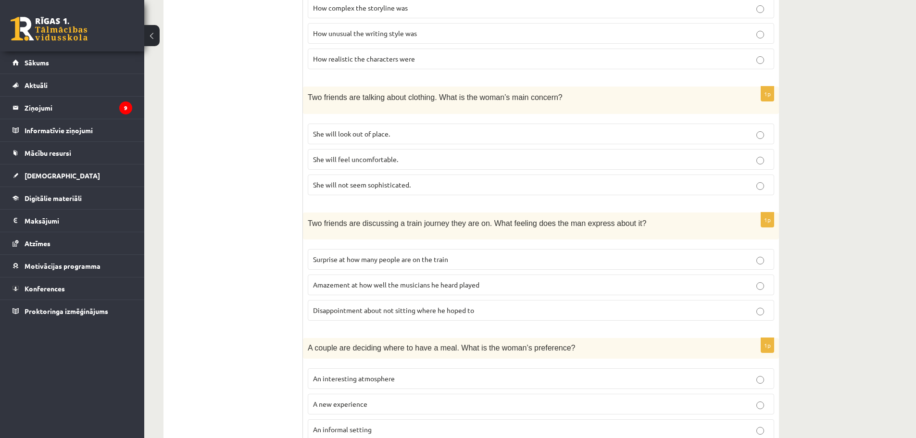
scroll to position [529, 0]
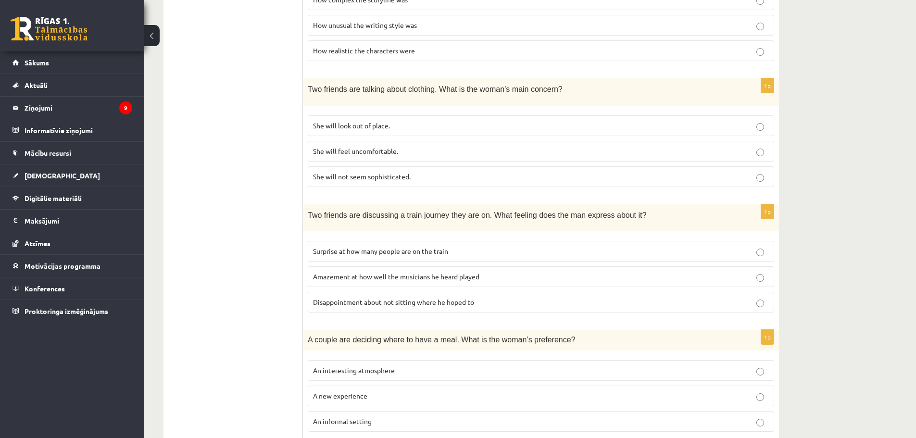
click at [346, 246] on p "Surprise at how many people are on the train" at bounding box center [541, 251] width 456 height 10
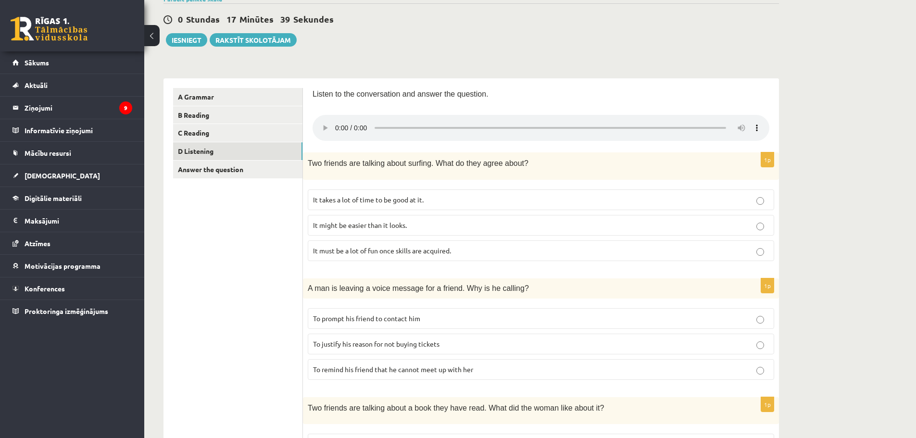
scroll to position [0, 0]
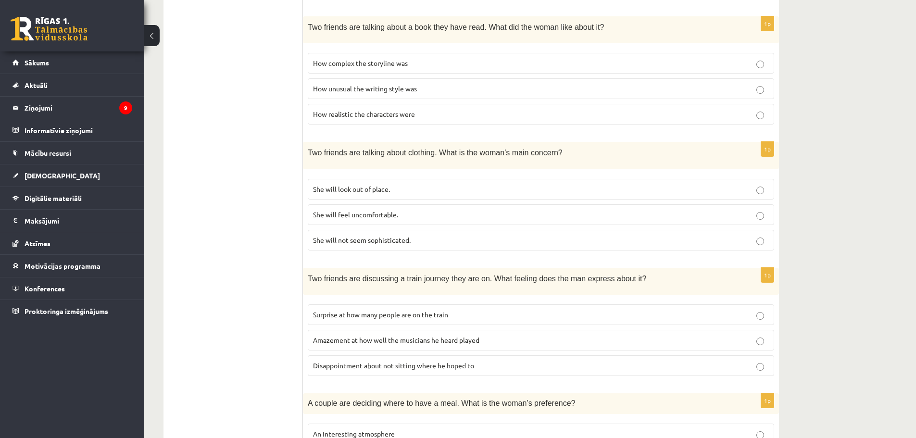
scroll to position [462, 0]
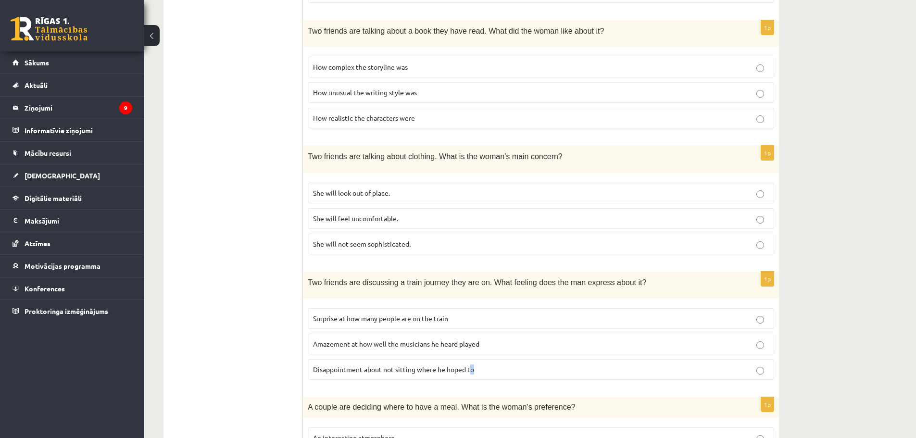
click at [475, 368] on p "Disappointment about not sitting where he hoped to" at bounding box center [541, 370] width 456 height 10
click at [272, 326] on ul "A Grammar B Reading C Reading D Listening Answer the question" at bounding box center [238, 109] width 130 height 796
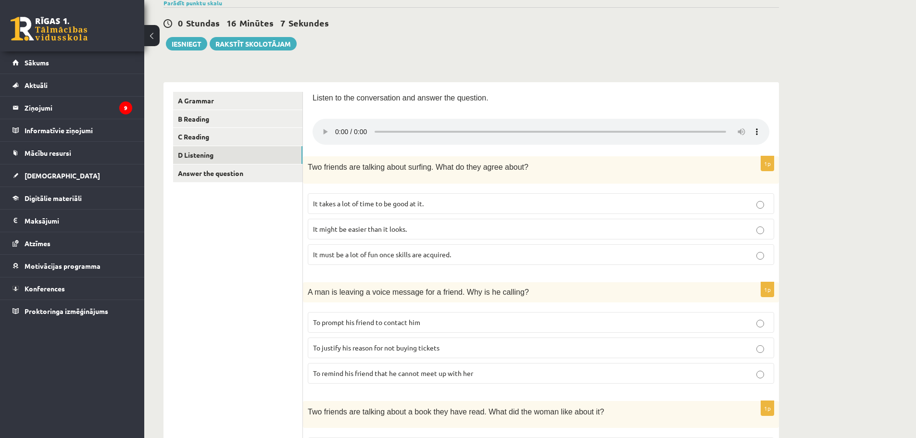
scroll to position [77, 0]
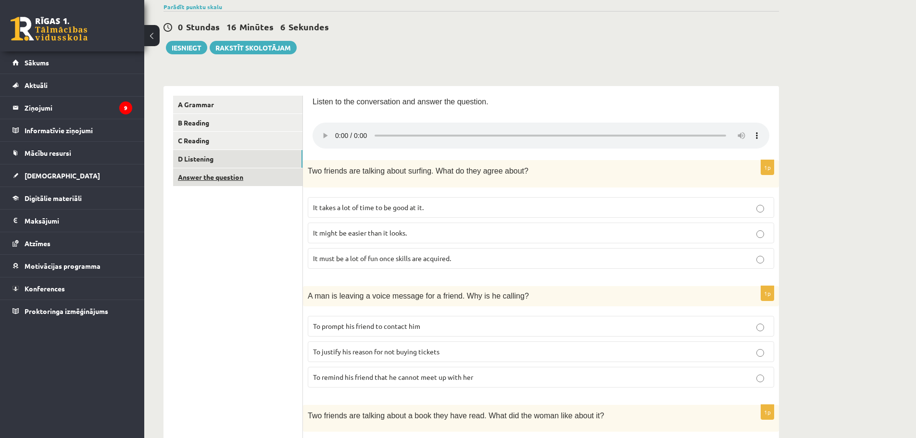
click at [237, 178] on link "Answer the question" at bounding box center [237, 177] width 129 height 18
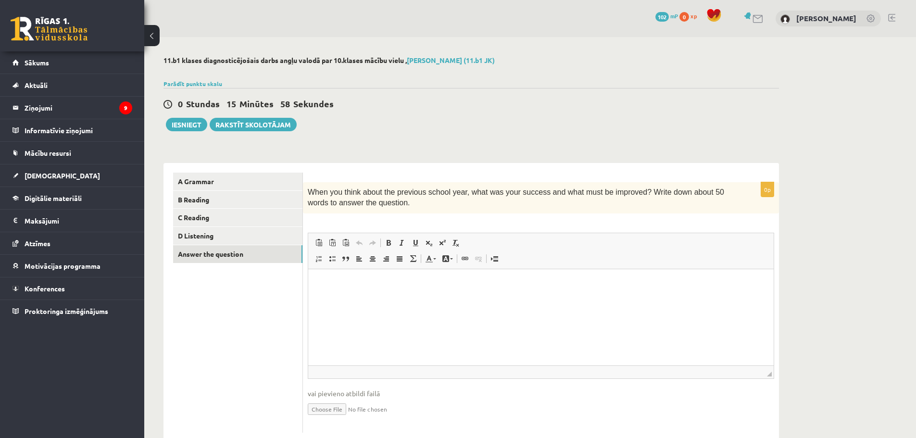
scroll to position [0, 0]
click at [339, 282] on p "Bagātinātā teksta redaktors, wiswyg-editor-user-answer-47024827564800" at bounding box center [541, 284] width 446 height 10
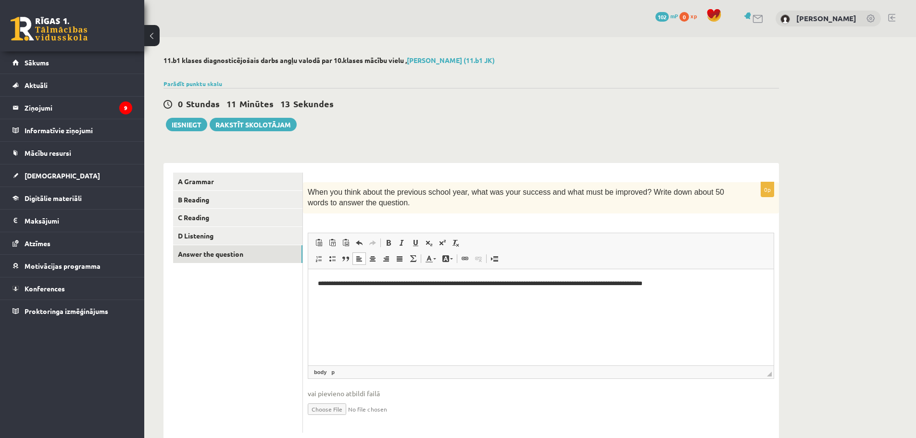
click at [465, 282] on p "**********" at bounding box center [541, 284] width 446 height 10
click at [468, 284] on p "**********" at bounding box center [541, 284] width 446 height 10
click at [600, 284] on p "**********" at bounding box center [541, 284] width 446 height 10
click at [465, 285] on p "**********" at bounding box center [541, 284] width 446 height 10
drag, startPoint x: 469, startPoint y: 285, endPoint x: 472, endPoint y: 291, distance: 7.3
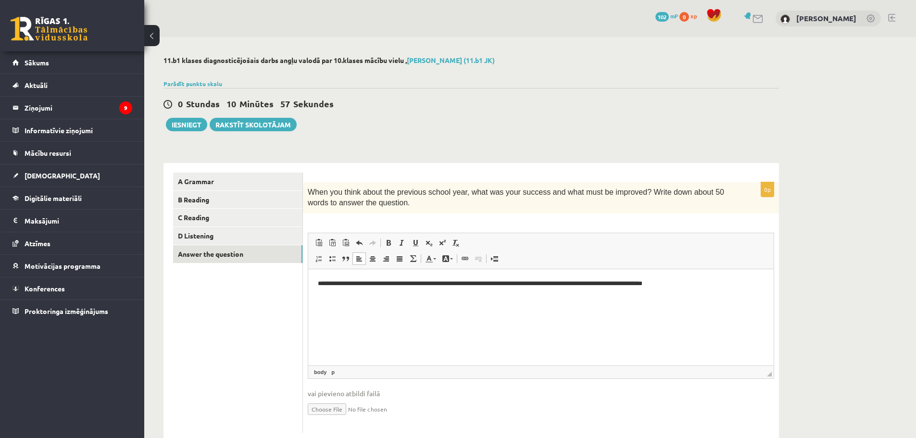
click at [470, 287] on p "**********" at bounding box center [541, 284] width 446 height 10
click at [468, 285] on p "**********" at bounding box center [541, 284] width 446 height 10
drag, startPoint x: 376, startPoint y: 293, endPoint x: 731, endPoint y: 655, distance: 506.5
click at [376, 293] on p "**********" at bounding box center [541, 289] width 446 height 20
click at [415, 292] on p "**********" at bounding box center [541, 289] width 446 height 20
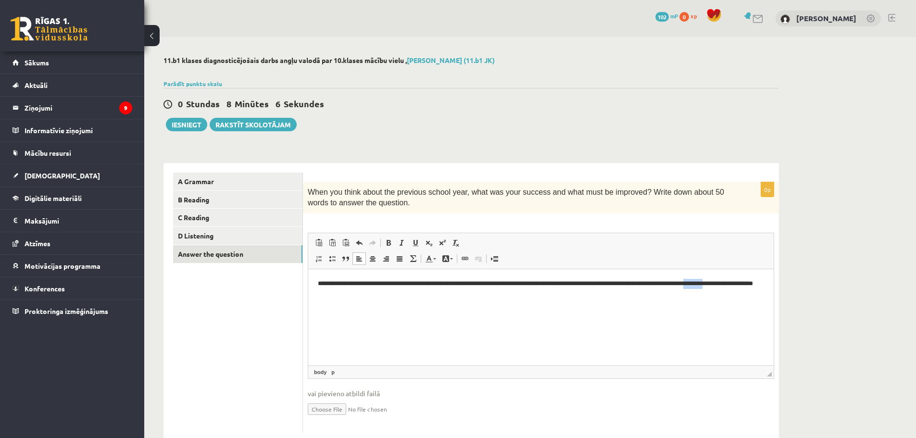
drag, startPoint x: 741, startPoint y: 282, endPoint x: 764, endPoint y: 286, distance: 24.0
click at [764, 286] on html "**********" at bounding box center [541, 288] width 466 height 39
click at [373, 295] on p "**********" at bounding box center [541, 289] width 446 height 20
drag, startPoint x: 381, startPoint y: 292, endPoint x: 318, endPoint y: 292, distance: 63.5
click at [318, 292] on p "**********" at bounding box center [541, 289] width 446 height 20
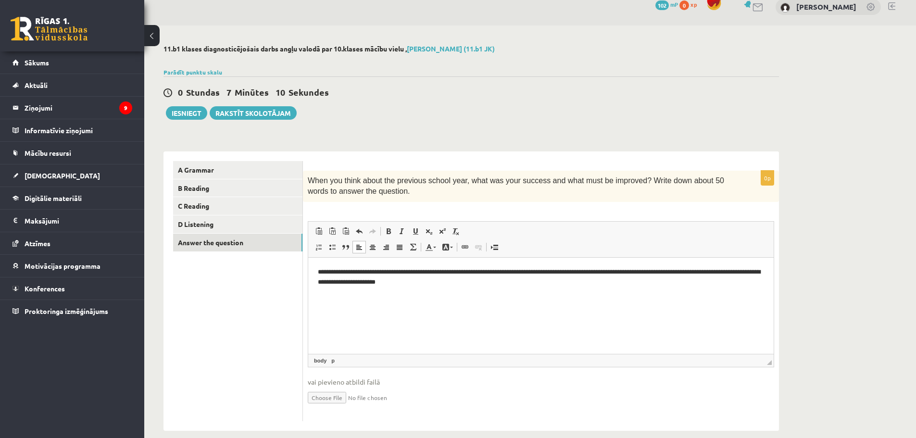
scroll to position [25, 0]
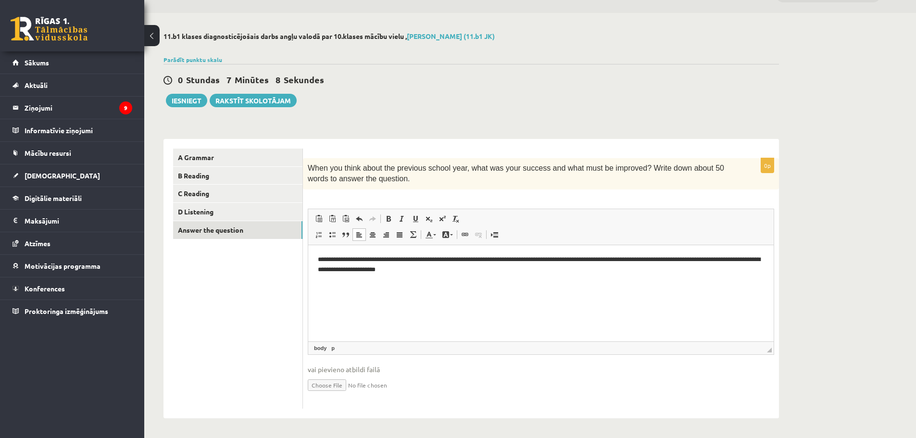
click at [480, 270] on p "**********" at bounding box center [541, 264] width 446 height 20
drag, startPoint x: 597, startPoint y: 262, endPoint x: 601, endPoint y: 269, distance: 8.4
click at [597, 262] on p "**********" at bounding box center [541, 264] width 446 height 20
click at [598, 256] on p "**********" at bounding box center [541, 264] width 446 height 20
click at [315, 256] on html "**********" at bounding box center [541, 264] width 466 height 39
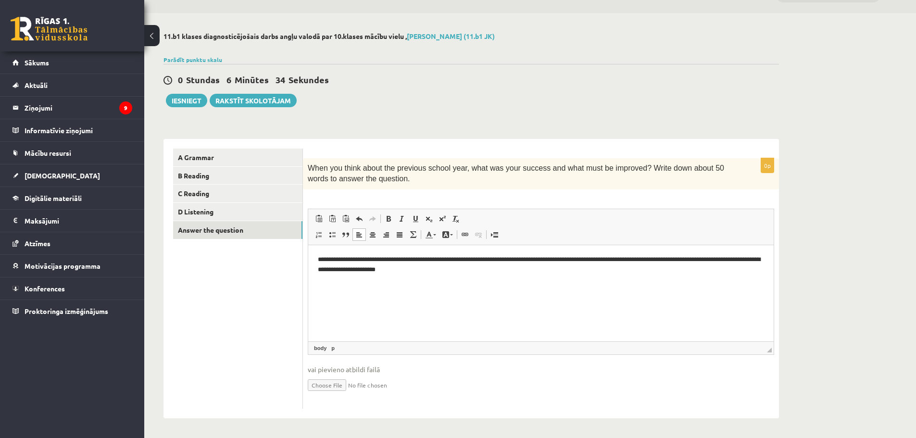
click at [382, 258] on p "**********" at bounding box center [541, 264] width 446 height 20
drag, startPoint x: 409, startPoint y: 272, endPoint x: 433, endPoint y: 288, distance: 29.1
click at [433, 284] on html "**********" at bounding box center [541, 264] width 466 height 39
click at [730, 254] on html "**********" at bounding box center [541, 264] width 466 height 39
click at [744, 259] on p "**********" at bounding box center [541, 264] width 446 height 20
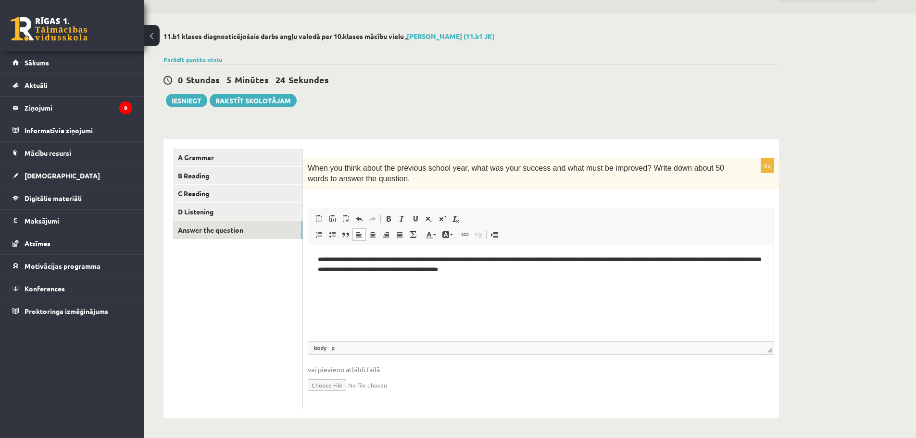
drag, startPoint x: 393, startPoint y: 268, endPoint x: 399, endPoint y: 270, distance: 6.7
click at [393, 268] on p "**********" at bounding box center [541, 264] width 446 height 20
click at [510, 268] on p "**********" at bounding box center [541, 264] width 446 height 20
click at [648, 272] on p "**********" at bounding box center [541, 264] width 446 height 20
click at [673, 269] on p "**********" at bounding box center [541, 264] width 446 height 20
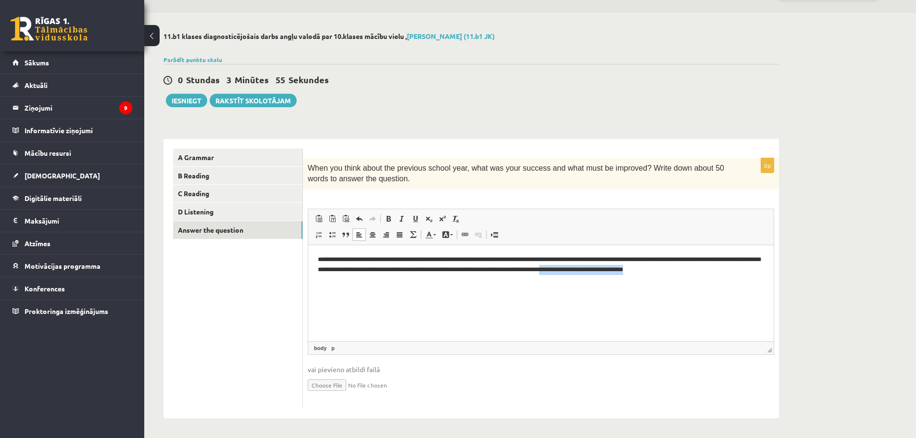
drag, startPoint x: 749, startPoint y: 268, endPoint x: 649, endPoint y: 272, distance: 99.2
click at [649, 272] on p "**********" at bounding box center [541, 264] width 446 height 20
click at [222, 215] on link "D Listening" at bounding box center [237, 212] width 129 height 18
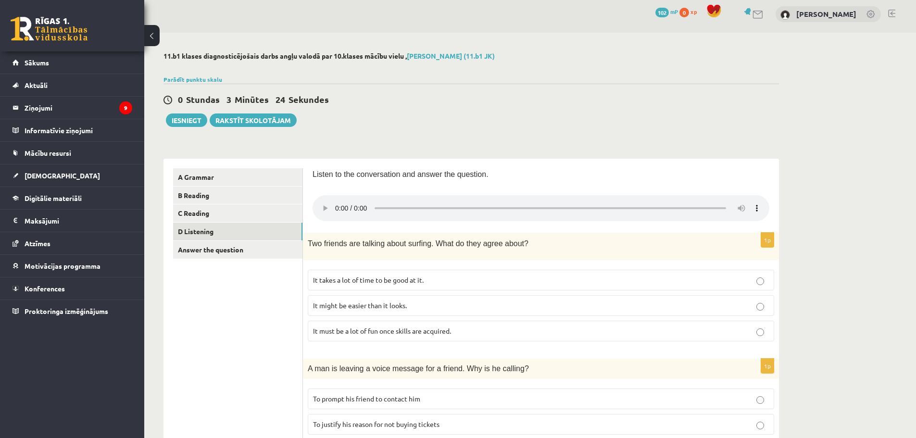
scroll to position [0, 0]
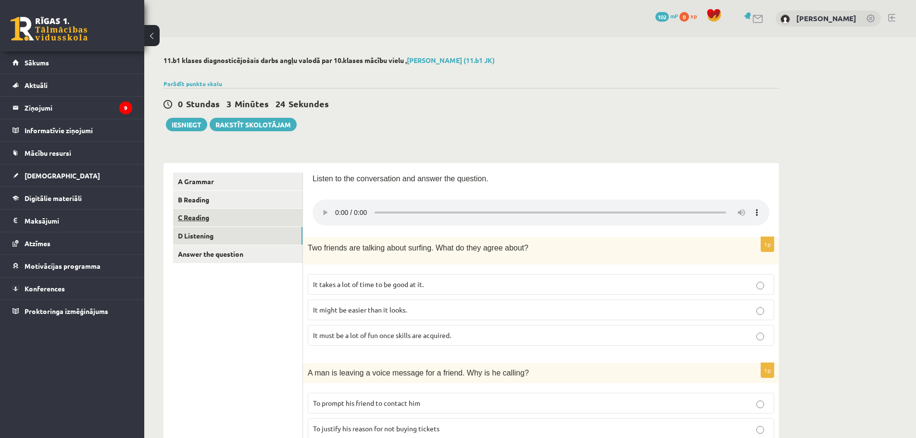
click at [209, 217] on link "C Reading" at bounding box center [237, 218] width 129 height 18
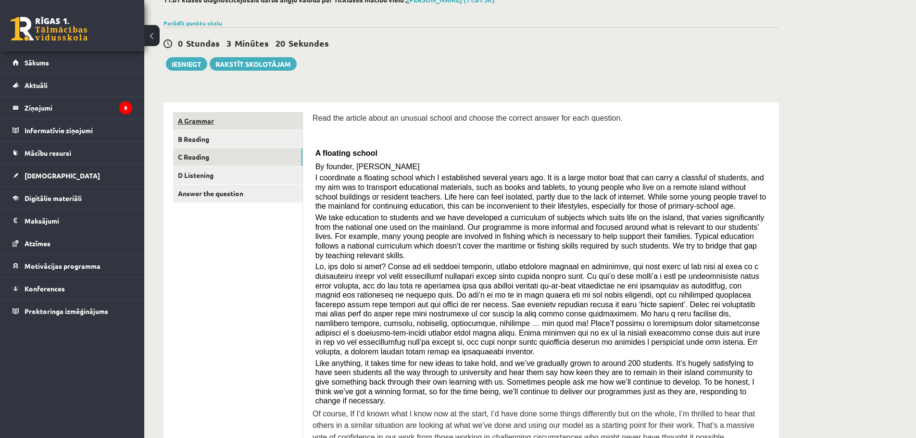
scroll to position [52, 0]
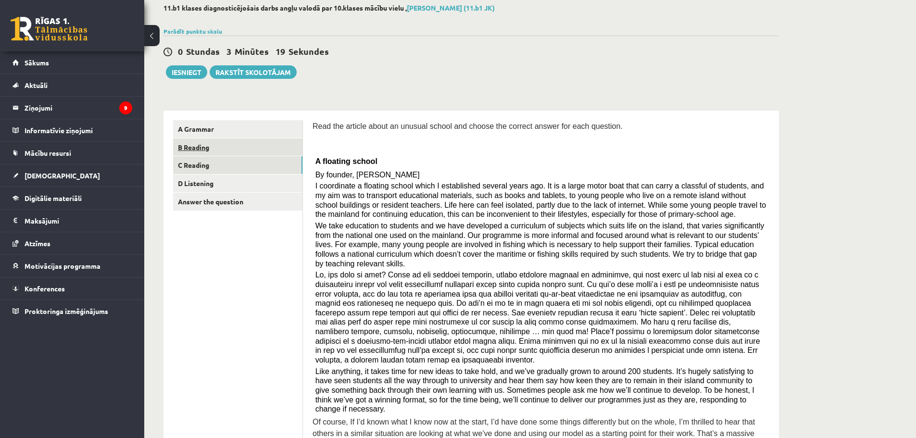
click at [205, 152] on link "B Reading" at bounding box center [237, 148] width 129 height 18
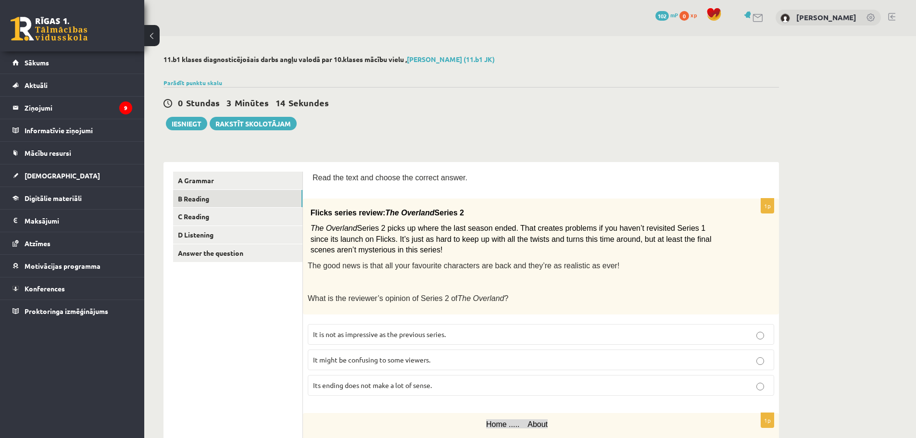
scroll to position [0, 0]
click at [230, 175] on link "A Grammar" at bounding box center [237, 182] width 129 height 18
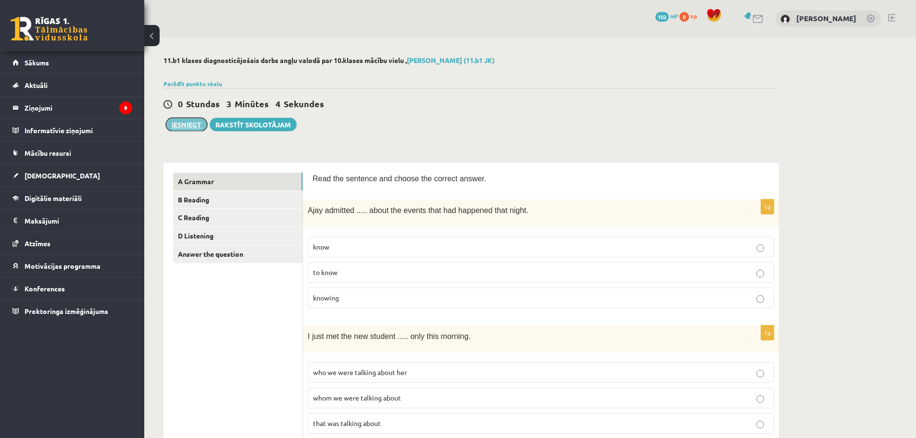
click at [181, 122] on button "Iesniegt" at bounding box center [186, 124] width 41 height 13
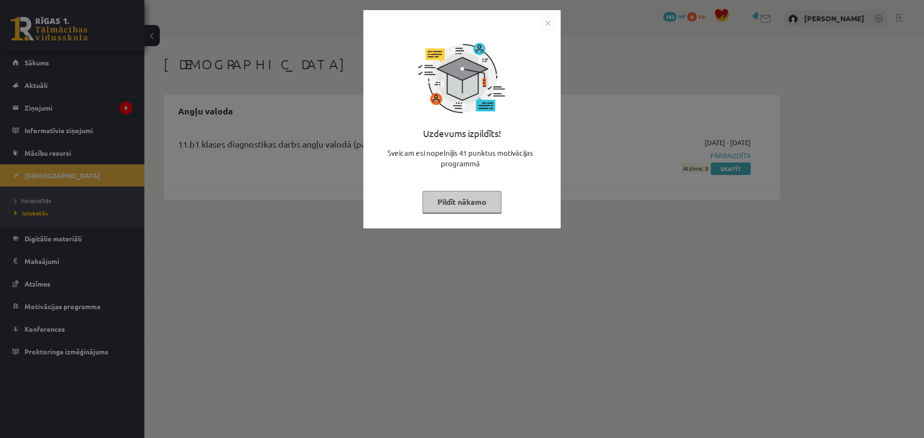
click at [543, 25] on img "Close" at bounding box center [547, 23] width 14 height 14
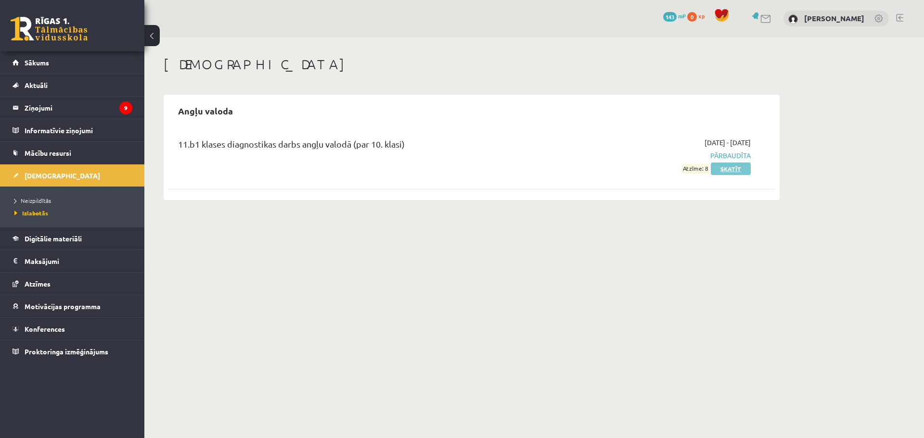
click at [734, 168] on link "Skatīt" at bounding box center [731, 169] width 40 height 13
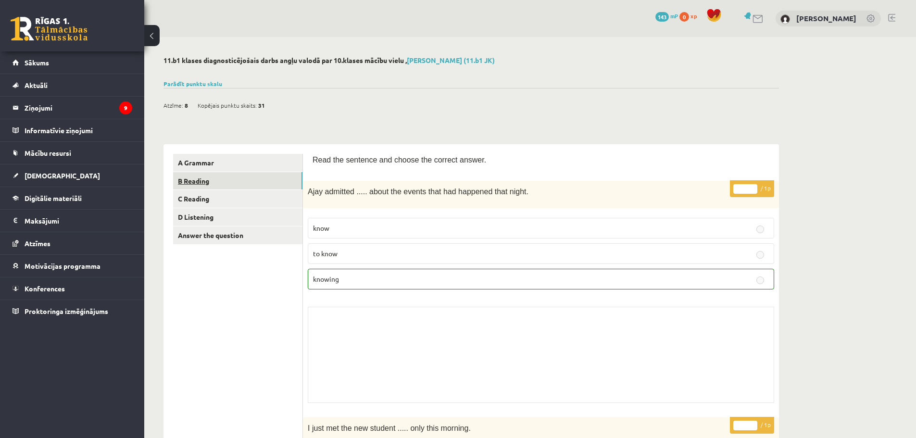
click at [196, 182] on link "B Reading" at bounding box center [237, 181] width 129 height 18
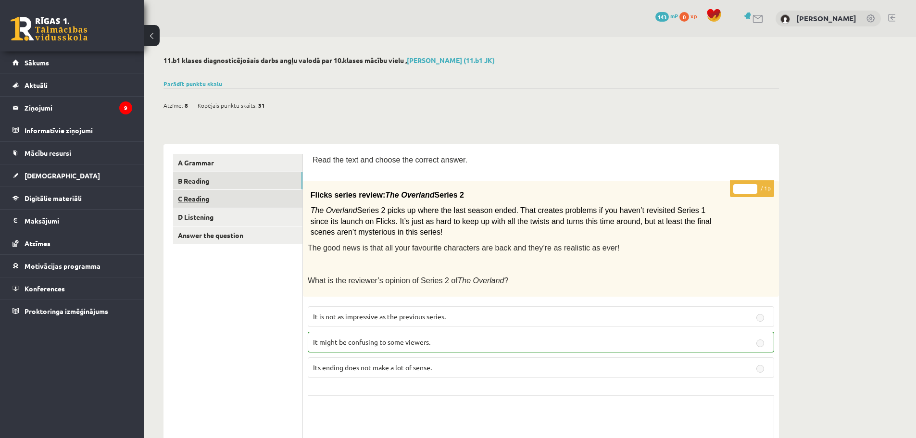
click at [238, 197] on link "C Reading" at bounding box center [237, 199] width 129 height 18
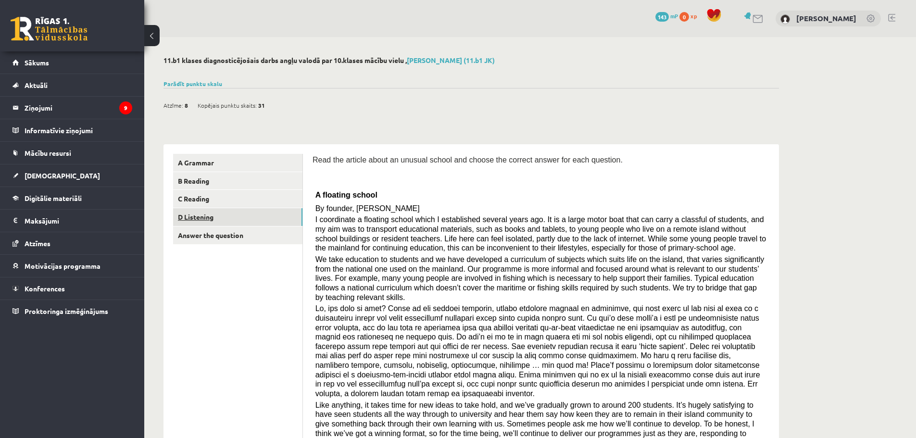
click at [238, 214] on link "D Listening" at bounding box center [237, 217] width 129 height 18
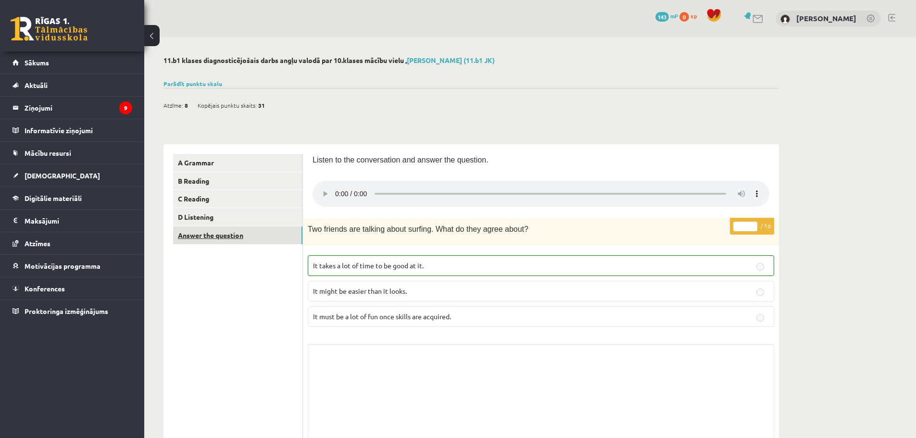
click at [203, 235] on link "Answer the question" at bounding box center [237, 236] width 129 height 18
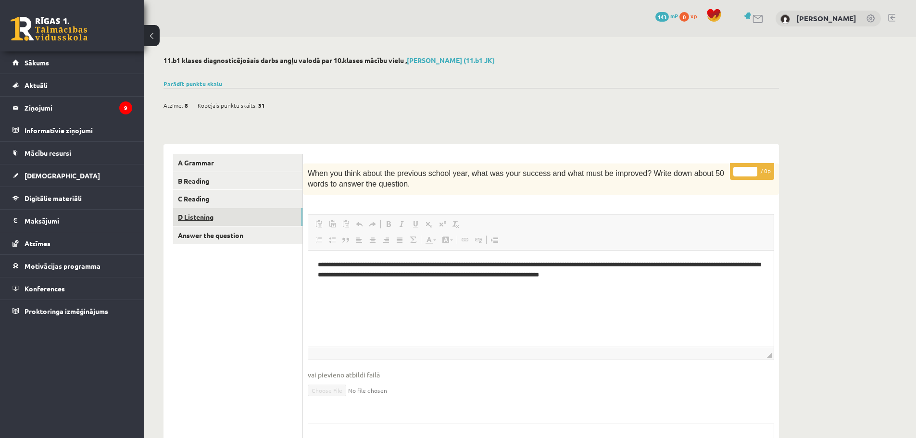
click at [178, 214] on link "D Listening" at bounding box center [237, 217] width 129 height 18
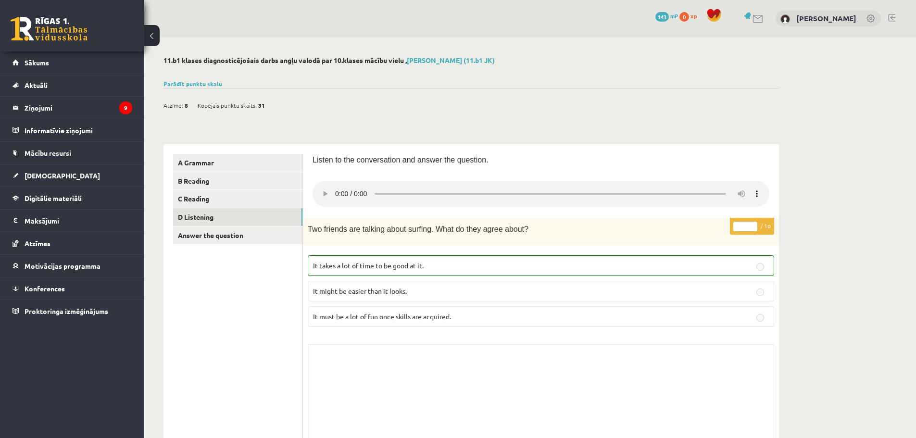
click at [151, 36] on button at bounding box center [151, 35] width 15 height 21
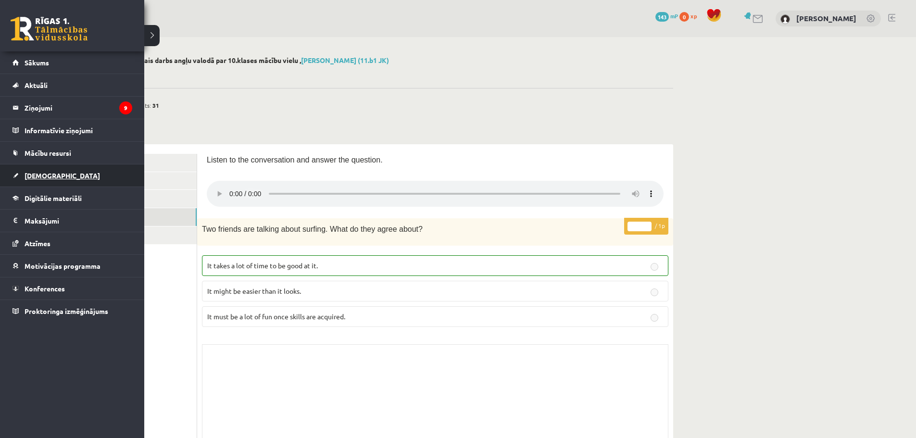
click at [30, 176] on span "[DEMOGRAPHIC_DATA]" at bounding box center [63, 175] width 76 height 9
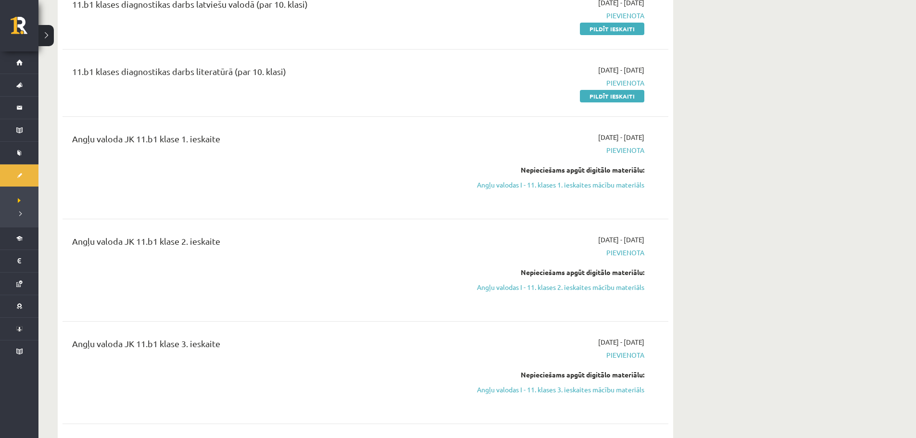
scroll to position [144, 0]
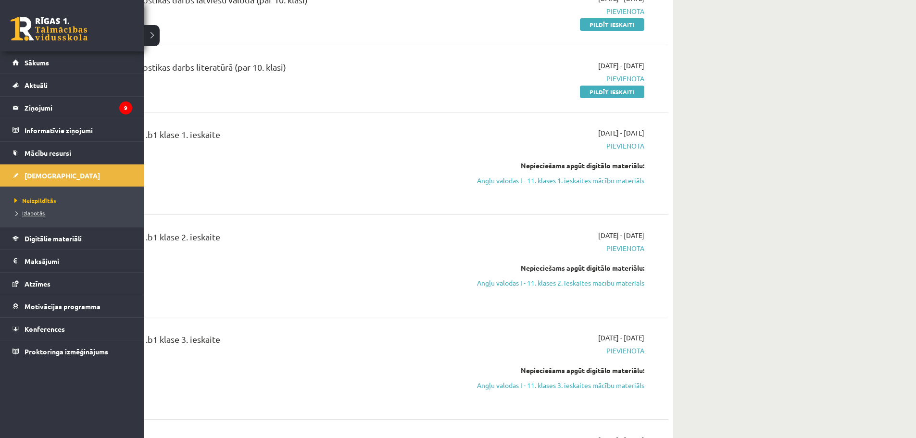
click at [35, 215] on span "Izlabotās" at bounding box center [28, 213] width 33 height 8
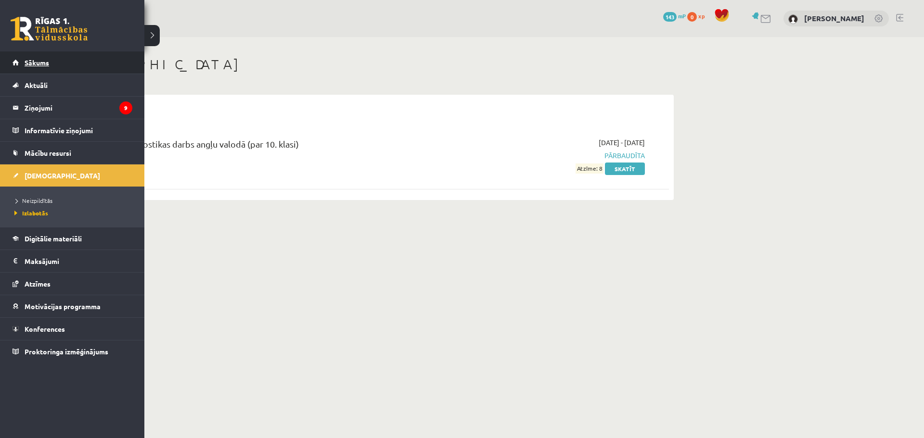
click at [35, 54] on link "Sākums" at bounding box center [73, 62] width 120 height 22
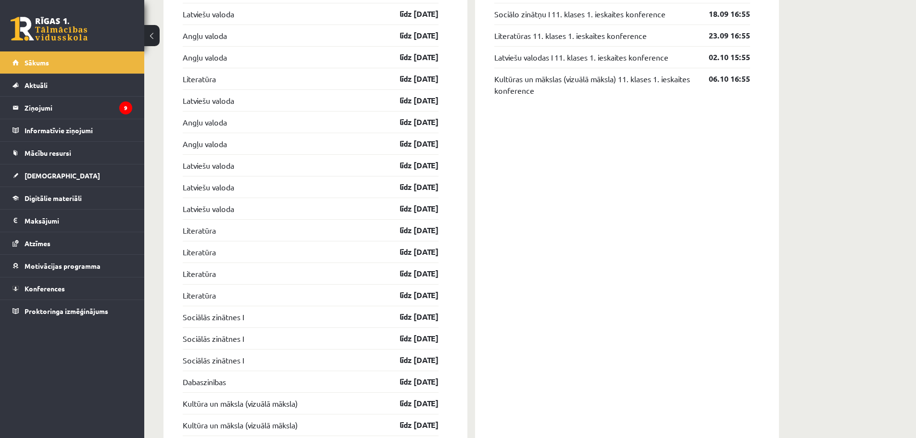
scroll to position [914, 0]
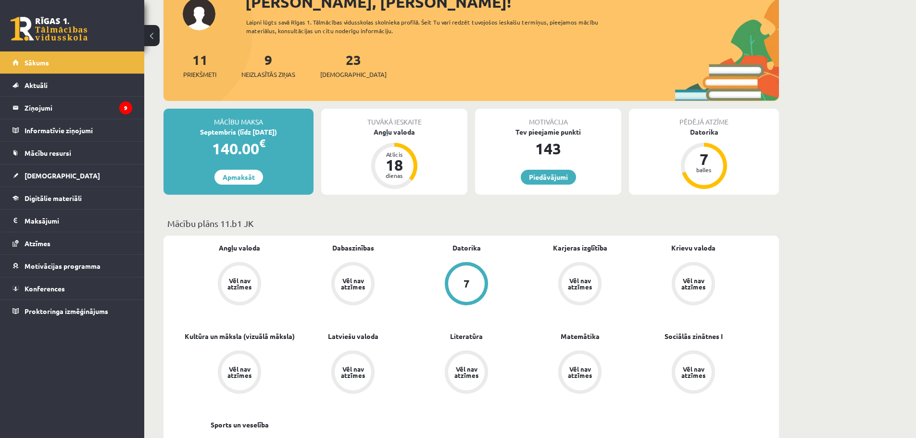
scroll to position [48, 0]
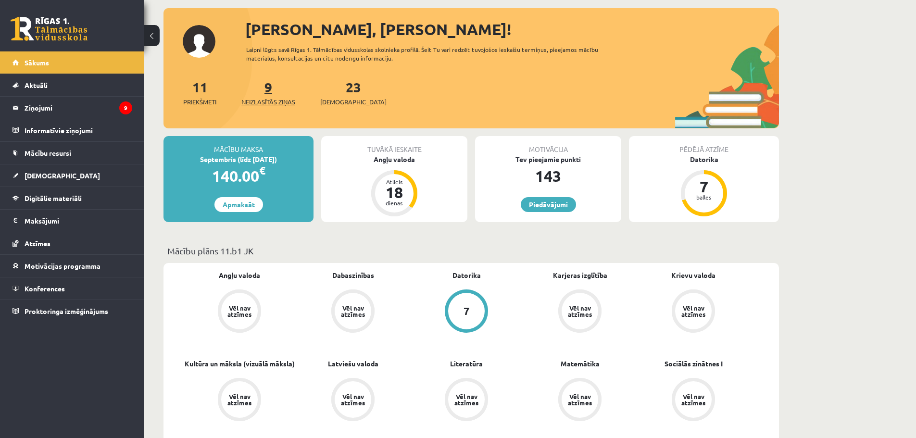
click at [273, 100] on span "Neizlasītās ziņas" at bounding box center [268, 102] width 54 height 10
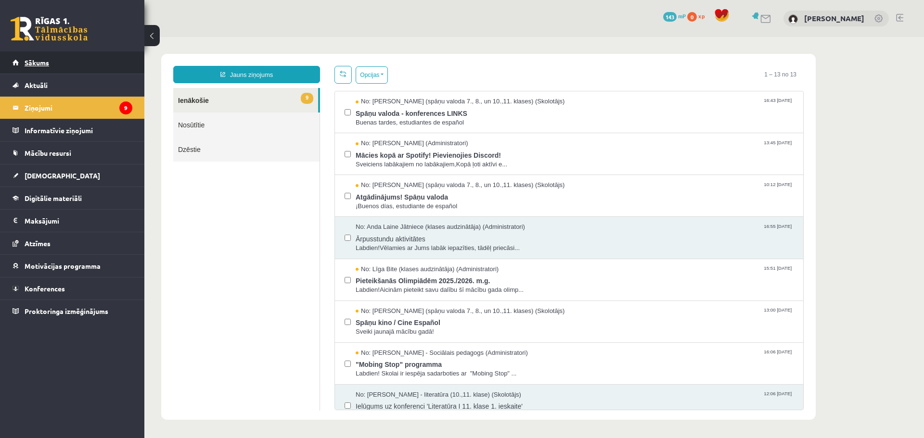
click at [41, 71] on link "Sākums" at bounding box center [73, 62] width 120 height 22
